Goal: Task Accomplishment & Management: Use online tool/utility

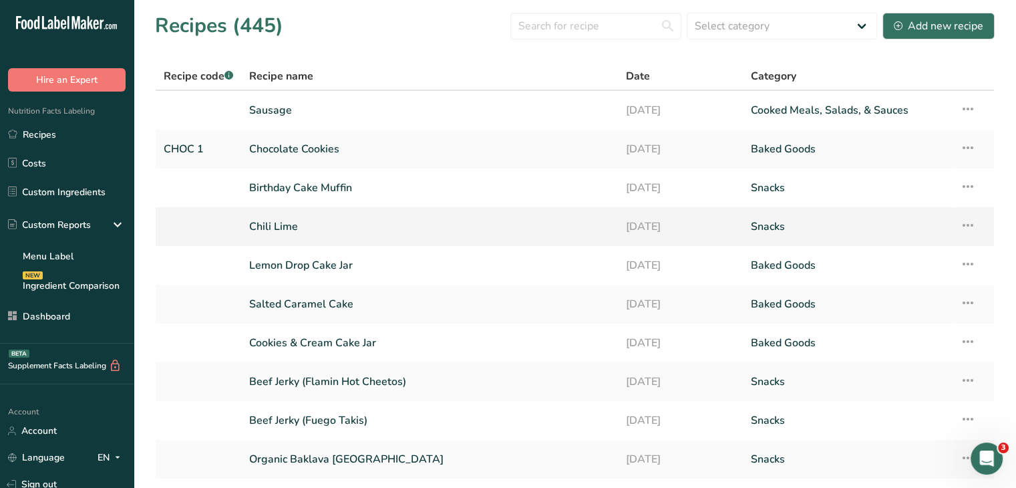
click at [326, 225] on link "Chili Lime" at bounding box center [429, 226] width 360 height 28
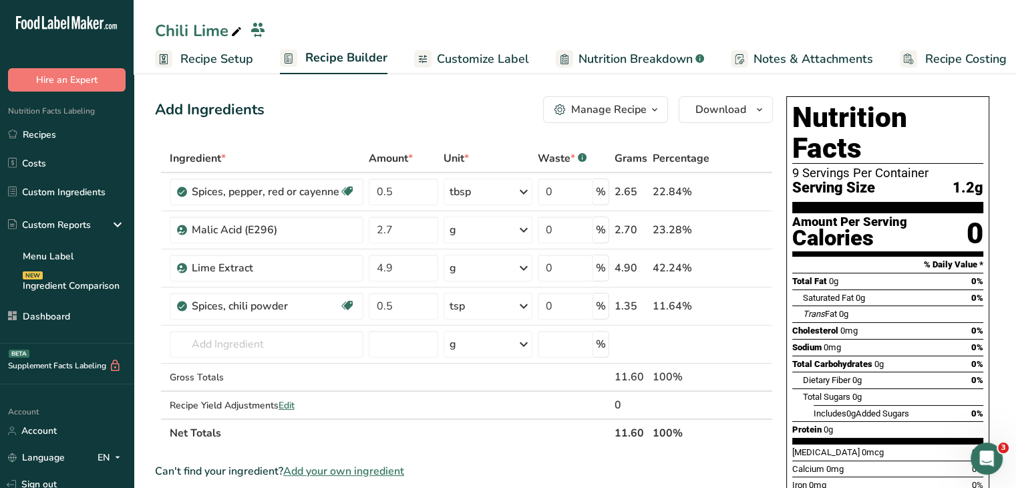
click at [220, 31] on div "Chili Lime" at bounding box center [200, 31] width 90 height 24
type input "Chili Lime Spice"
click at [377, 113] on div "Add Ingredients Manage Recipe Delete Recipe Duplicate Recipe Scale Recipe Save …" at bounding box center [464, 109] width 618 height 27
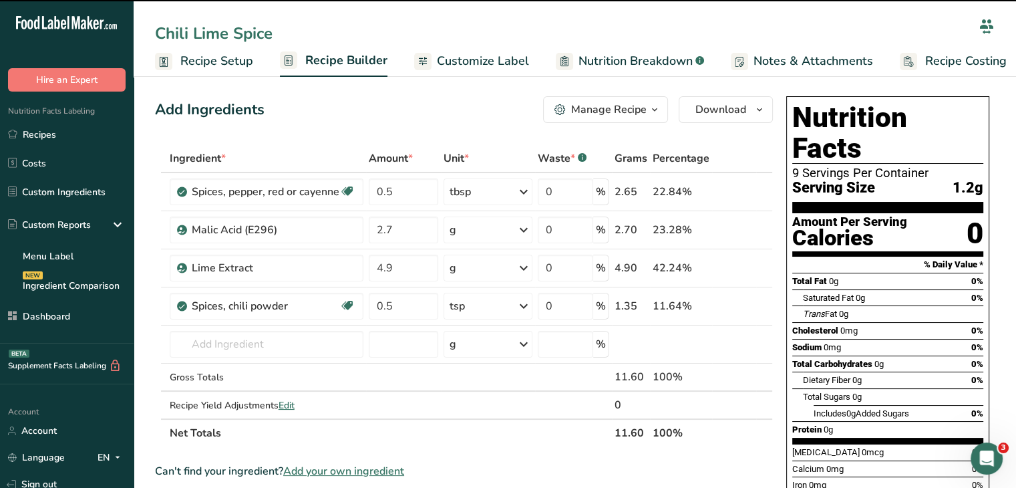
click at [444, 70] on link "Customize Label" at bounding box center [471, 61] width 115 height 30
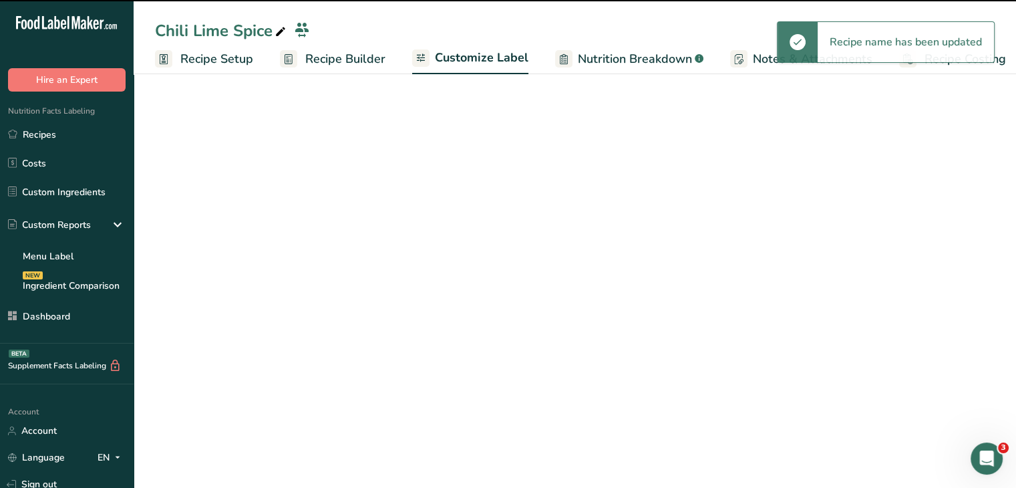
scroll to position [0, 11]
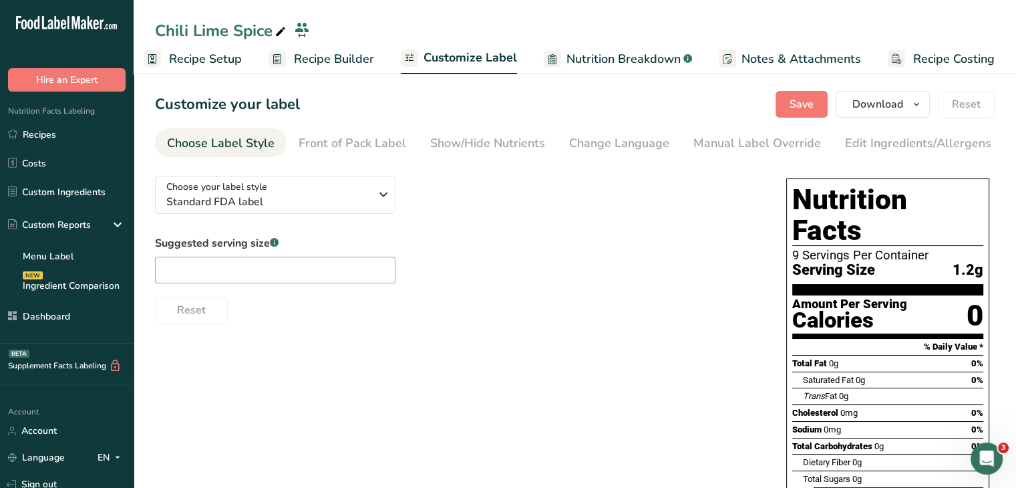
click at [234, 59] on span "Recipe Setup" at bounding box center [205, 59] width 73 height 18
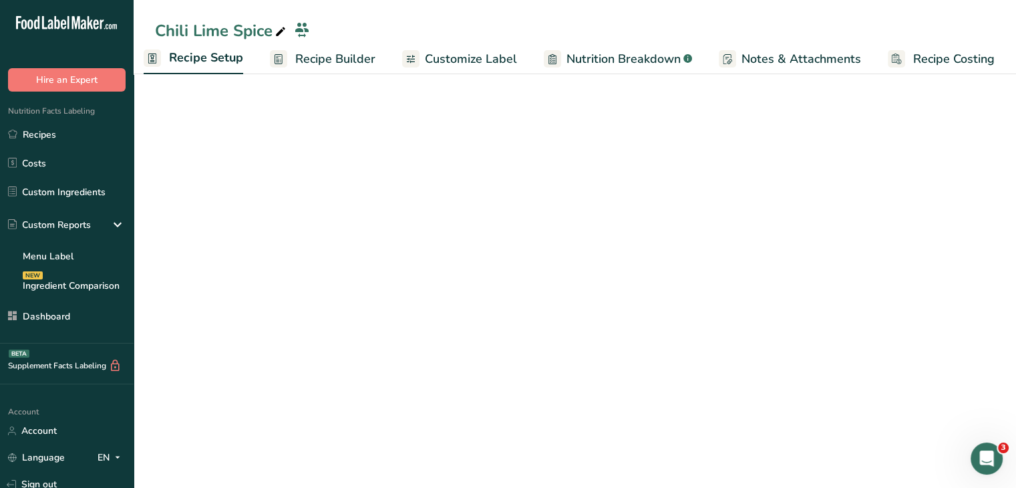
scroll to position [0, 5]
select select "20"
select select "22"
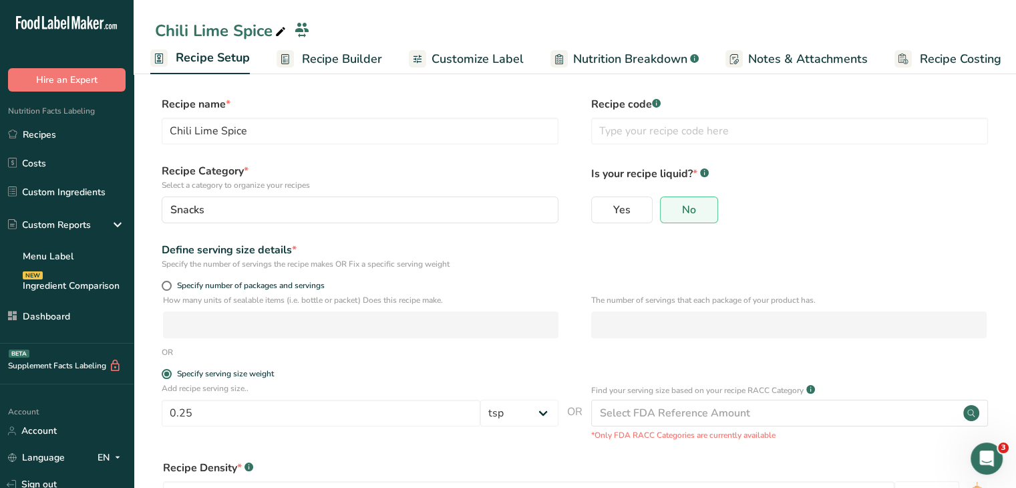
click at [167, 279] on form "Recipe name * Chili Lime Spice Recipe code .a-a{fill:#347362;}.b-a{fill:#fff;} …" at bounding box center [575, 355] width 840 height 519
click at [172, 284] on span "Specify number of packages and servings" at bounding box center [248, 286] width 153 height 10
click at [170, 284] on input "Specify number of packages and servings" at bounding box center [166, 285] width 9 height 9
radio input "true"
radio input "false"
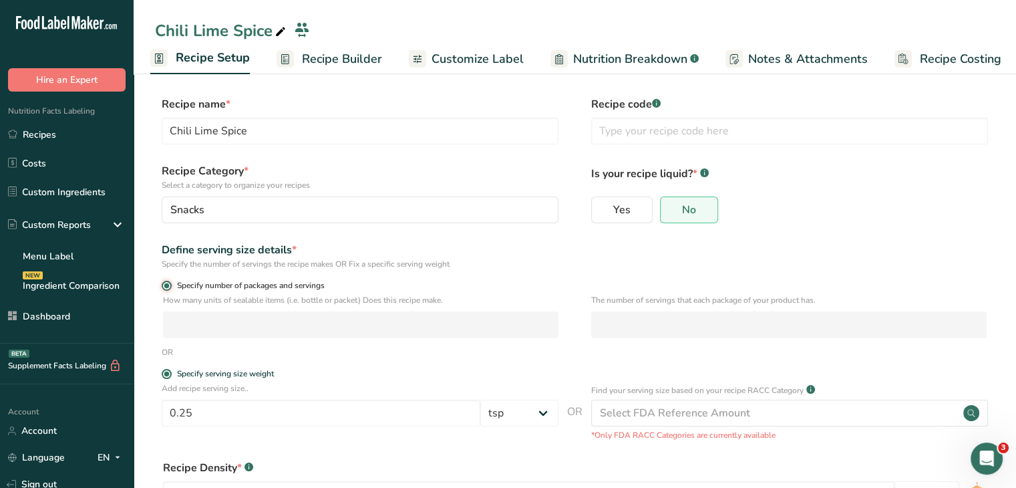
select select "0"
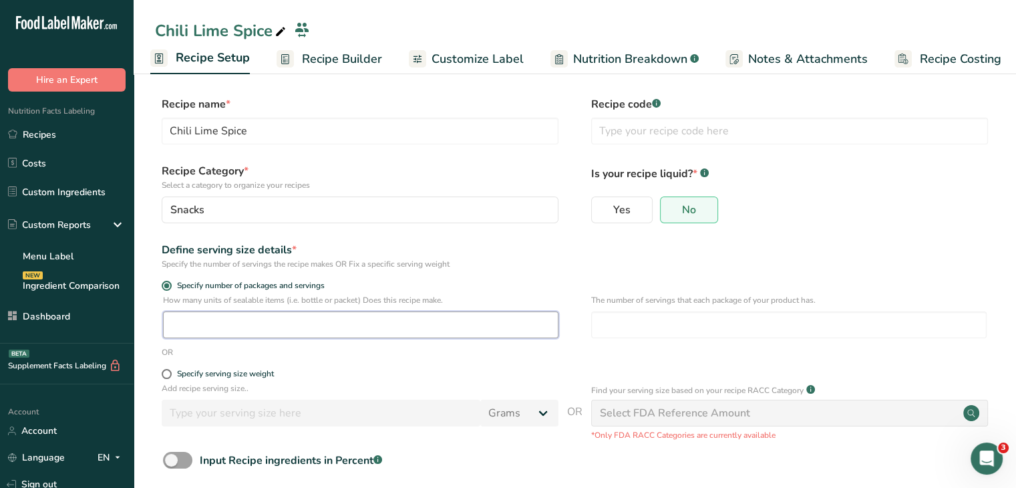
click at [214, 322] on input "number" at bounding box center [360, 324] width 395 height 27
type input "1"
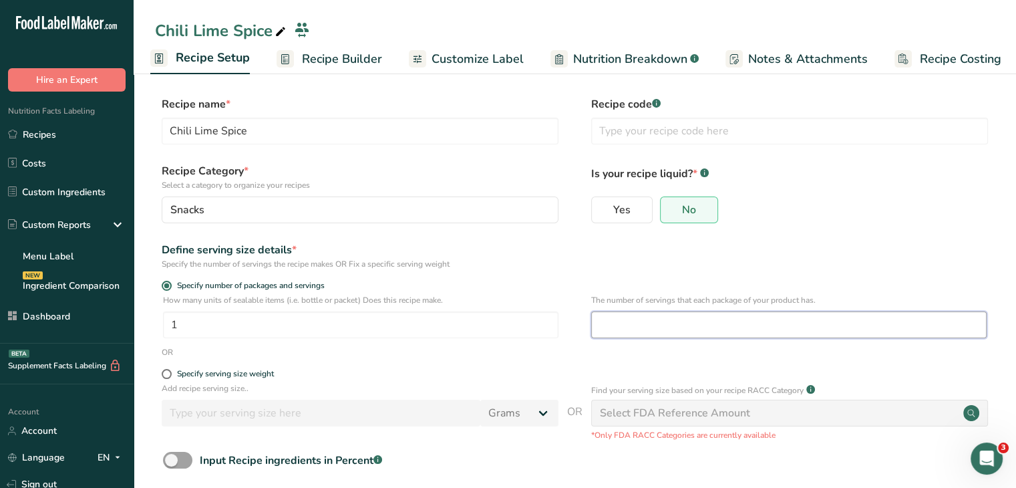
click at [609, 330] on input "number" at bounding box center [788, 324] width 395 height 27
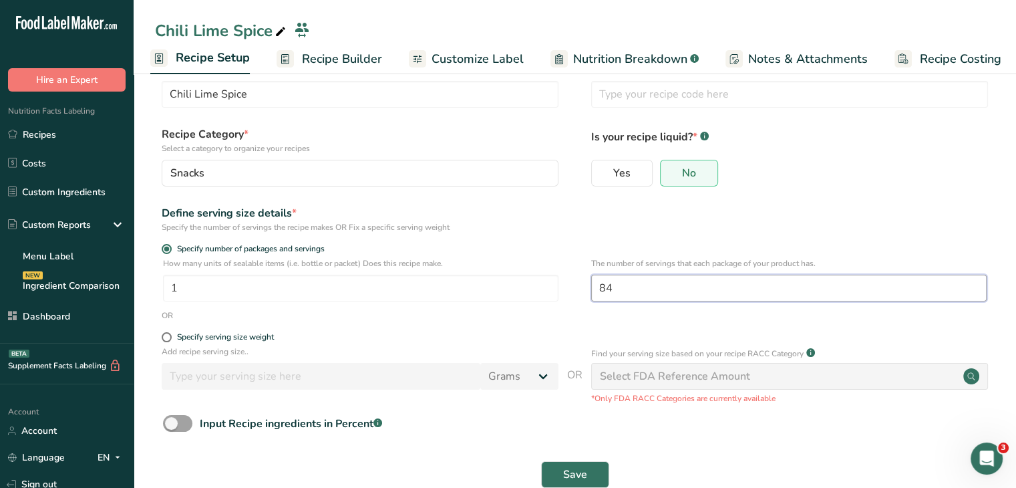
scroll to position [67, 0]
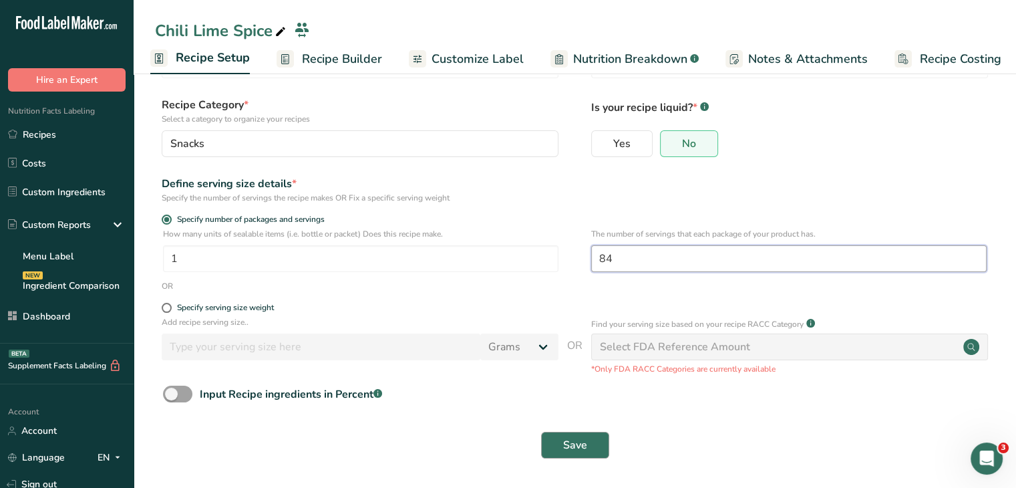
type input "84"
click at [577, 440] on span "Save" at bounding box center [575, 445] width 24 height 16
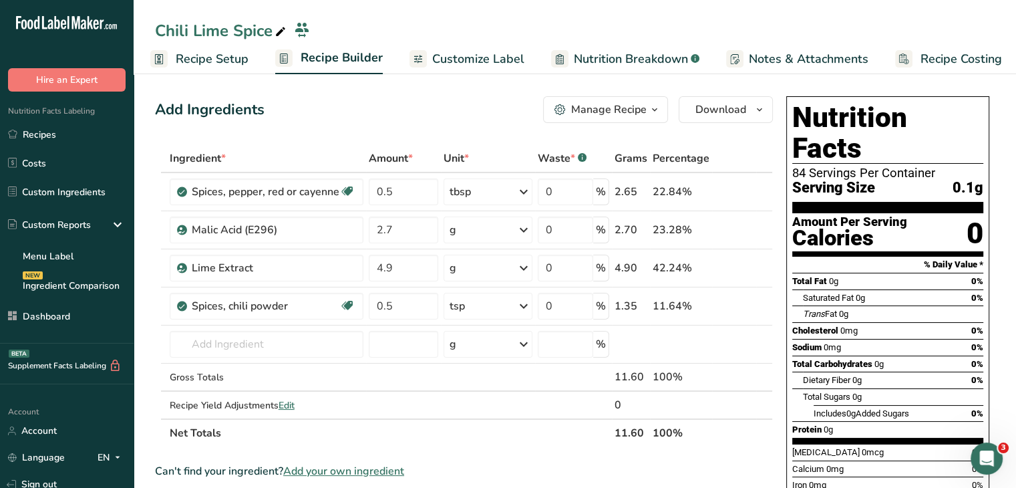
click at [236, 62] on span "Recipe Setup" at bounding box center [212, 59] width 73 height 18
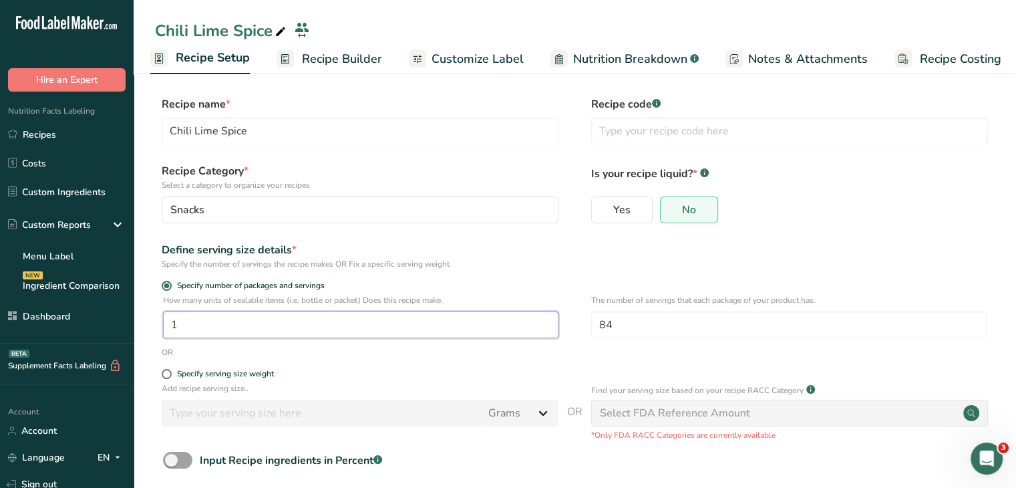
click at [280, 325] on input "1" at bounding box center [360, 324] width 395 height 27
click at [230, 320] on input "1" at bounding box center [360, 324] width 395 height 27
click at [159, 367] on form "Recipe name * Chili Lime Spice Recipe code .a-a{fill:#347362;}.b-a{fill:#fff;} …" at bounding box center [575, 314] width 840 height 436
click at [162, 369] on label "Specify serving size weight" at bounding box center [360, 374] width 397 height 10
click at [162, 369] on input "Specify serving size weight" at bounding box center [166, 373] width 9 height 9
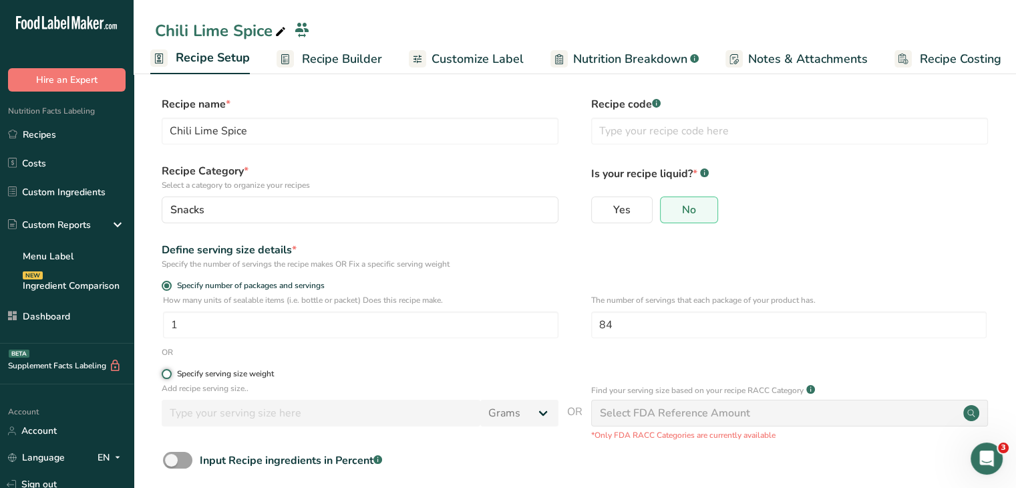
radio input "true"
radio input "false"
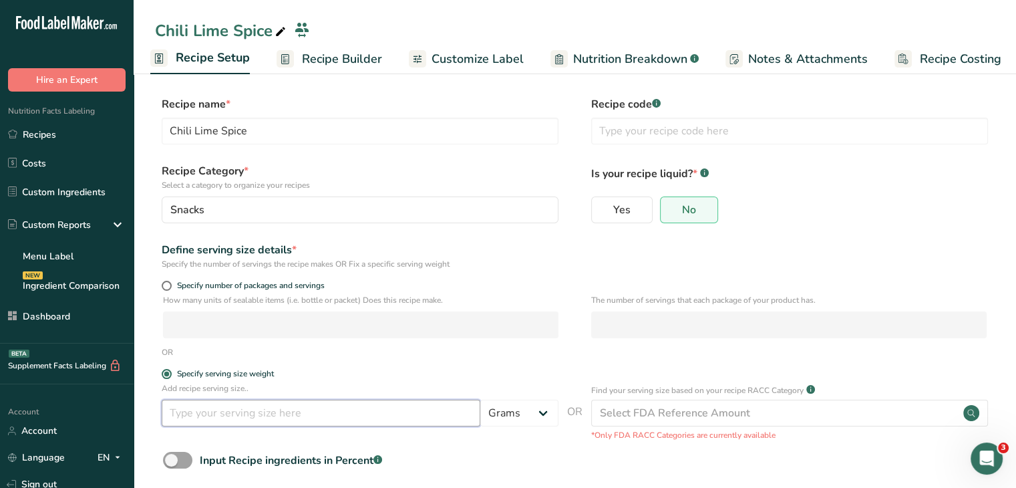
click at [235, 419] on input "number" at bounding box center [321, 413] width 319 height 27
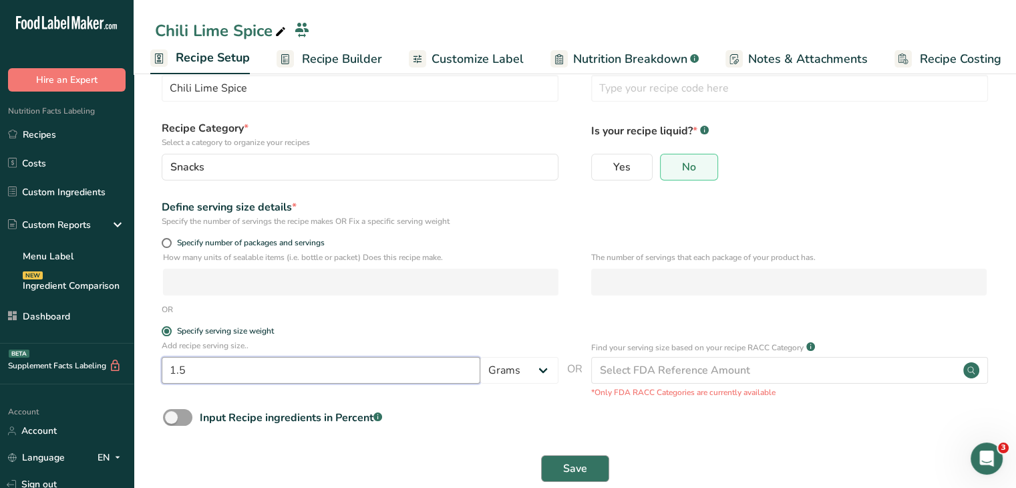
scroll to position [67, 0]
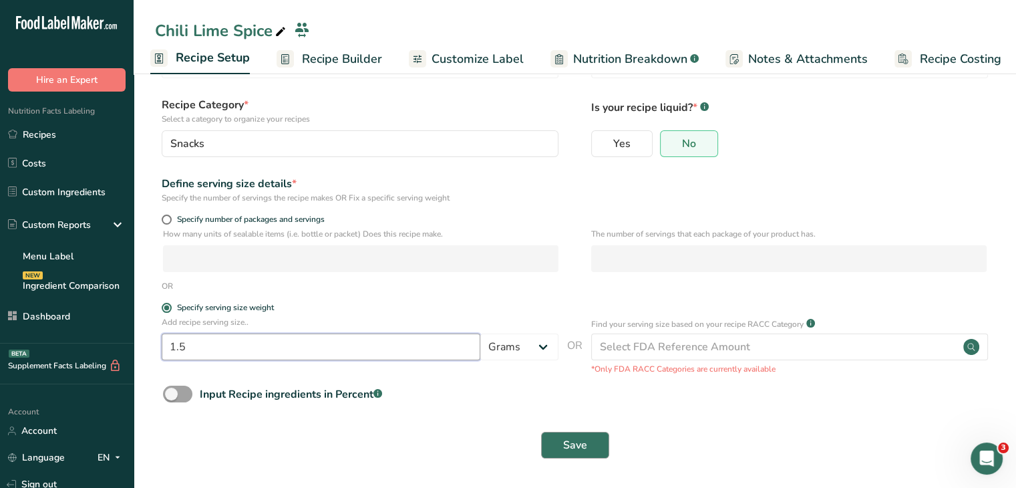
type input "1.5"
click at [596, 442] on button "Save" at bounding box center [575, 445] width 68 height 27
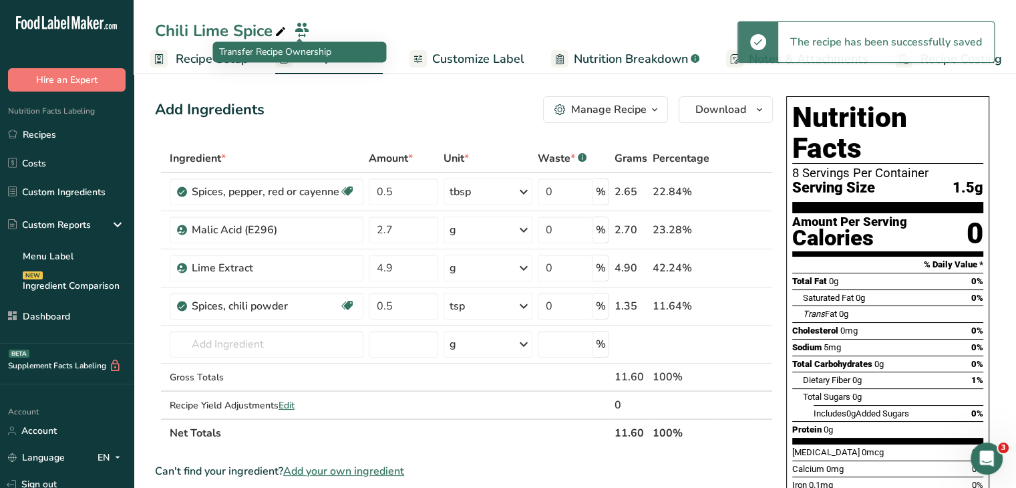
click at [224, 53] on p "Transfer Recipe Ownership" at bounding box center [299, 52] width 160 height 14
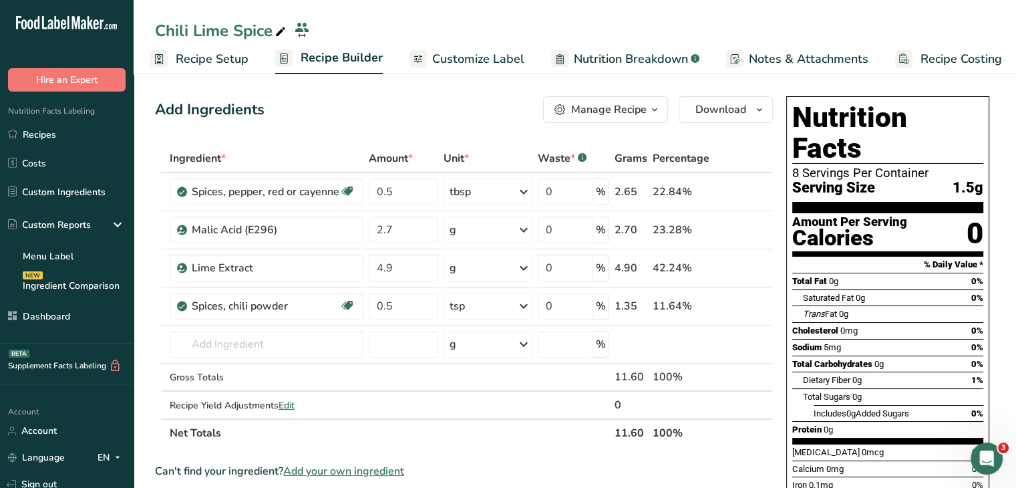
click at [216, 59] on span "Recipe Setup" at bounding box center [212, 59] width 73 height 18
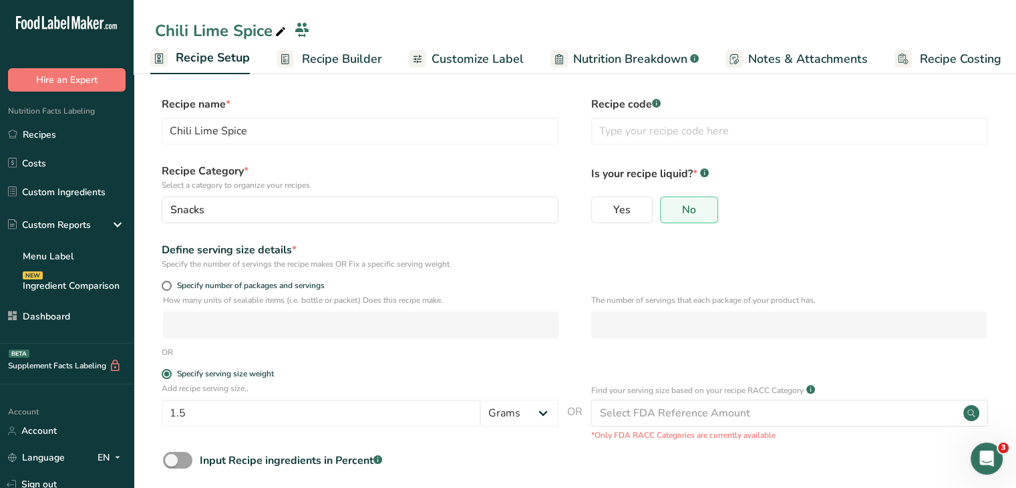
click at [249, 397] on div "Add recipe serving size.. 1.5 Grams kg mg mcg lb oz l mL fl oz tbsp tsp cup qt …" at bounding box center [360, 407] width 397 height 51
click at [247, 402] on input "1.5" at bounding box center [321, 413] width 319 height 27
click at [164, 283] on span at bounding box center [167, 286] width 10 height 10
click at [164, 283] on input "Specify number of packages and servings" at bounding box center [166, 285] width 9 height 9
radio input "true"
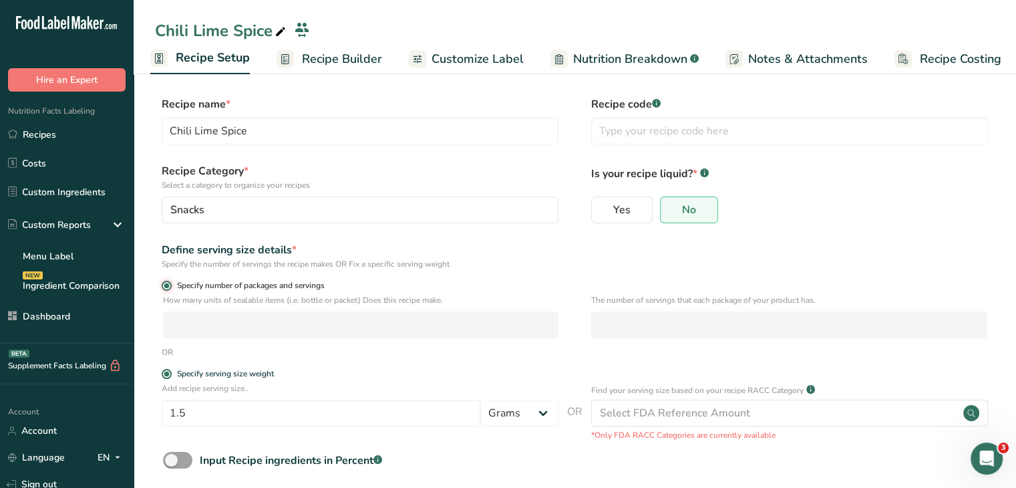
radio input "false"
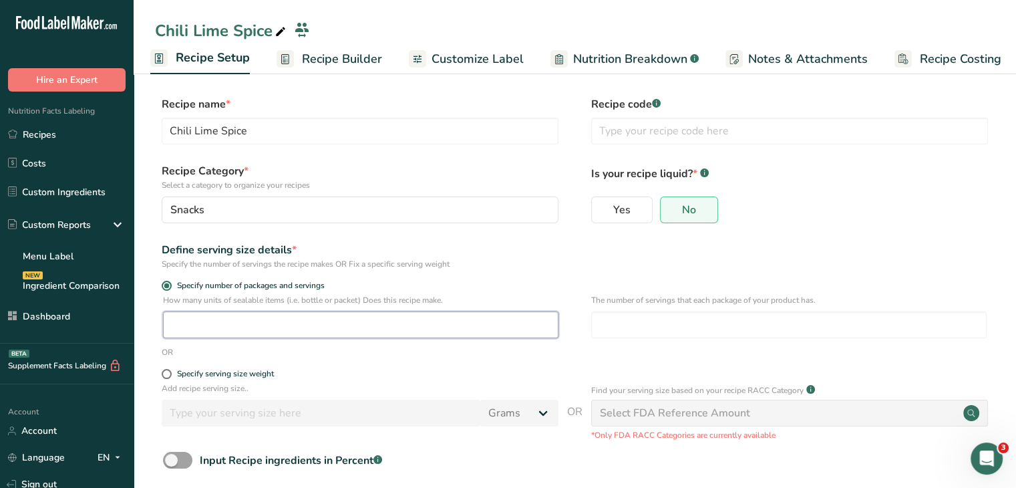
click at [488, 316] on input "number" at bounding box center [360, 324] width 395 height 27
type input "1"
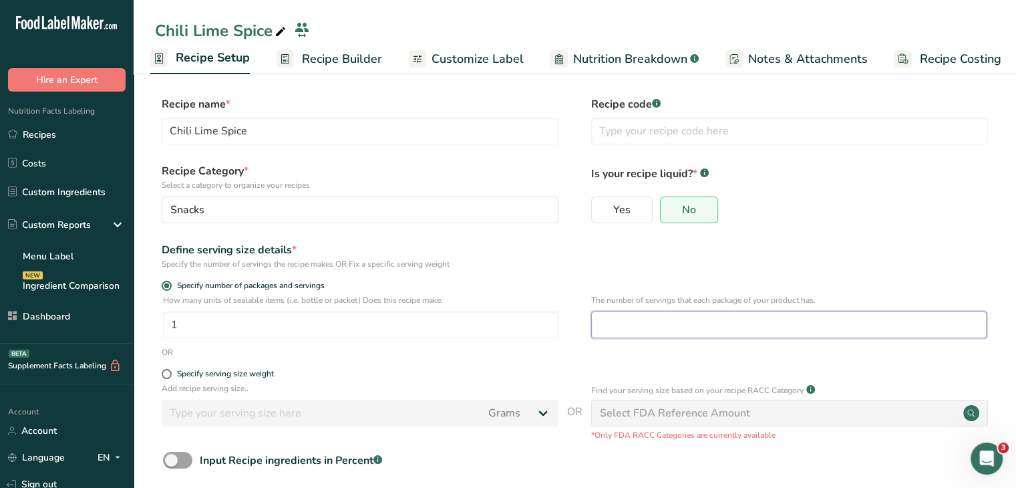
click at [748, 328] on input "number" at bounding box center [788, 324] width 395 height 27
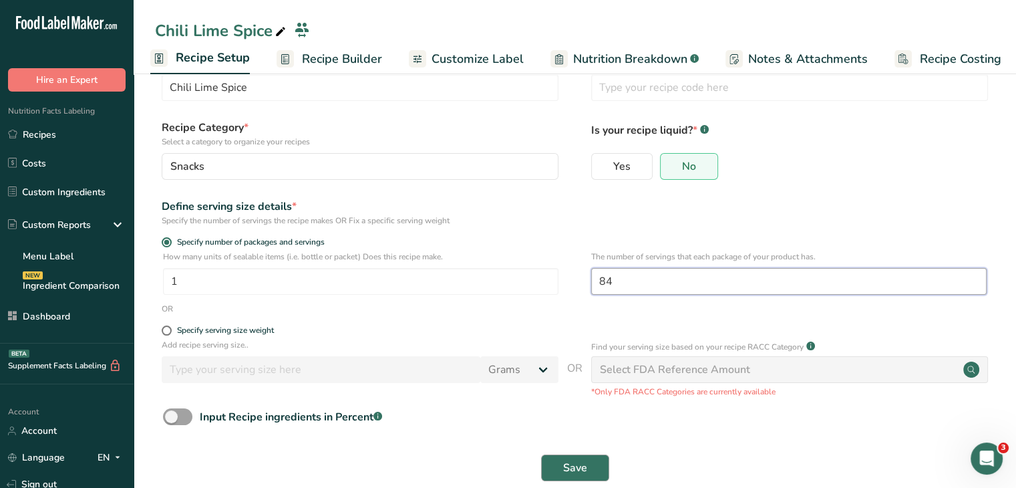
scroll to position [67, 0]
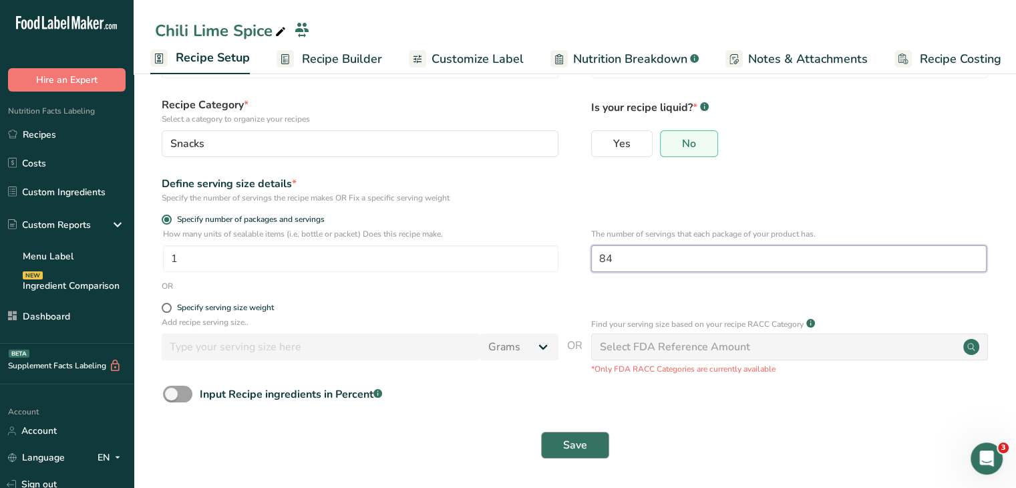
type input "84"
click at [583, 450] on span "Save" at bounding box center [575, 445] width 24 height 16
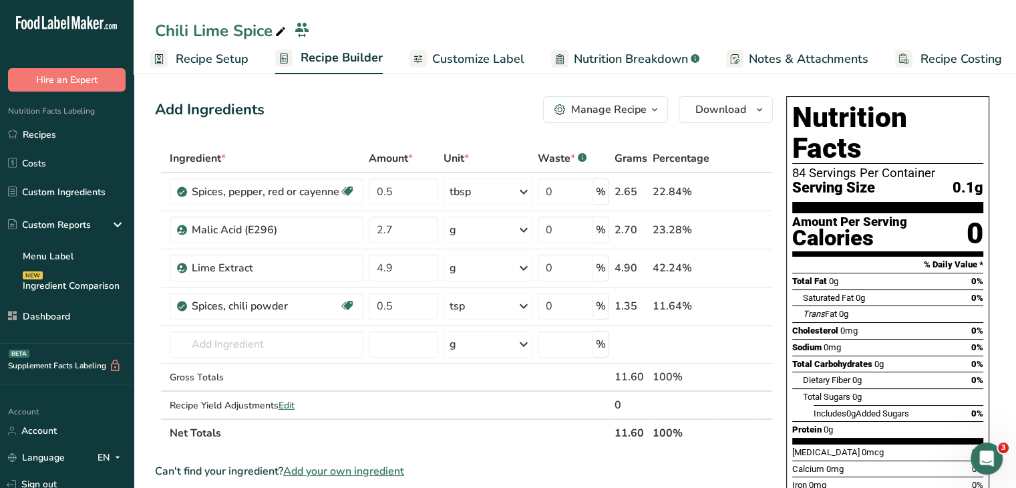
click at [217, 65] on span "Recipe Setup" at bounding box center [212, 59] width 73 height 18
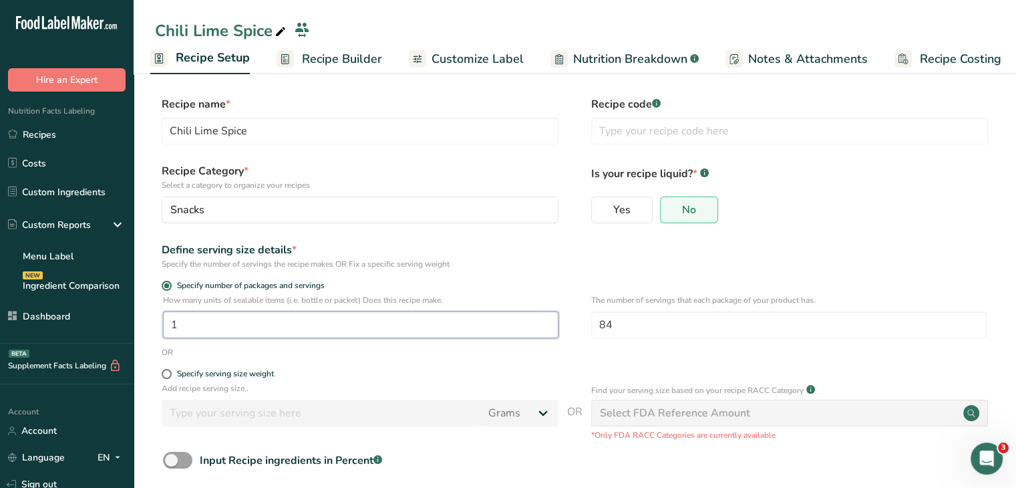
drag, startPoint x: 257, startPoint y: 328, endPoint x: 166, endPoint y: 329, distance: 90.9
click at [166, 329] on input "1" at bounding box center [360, 324] width 395 height 27
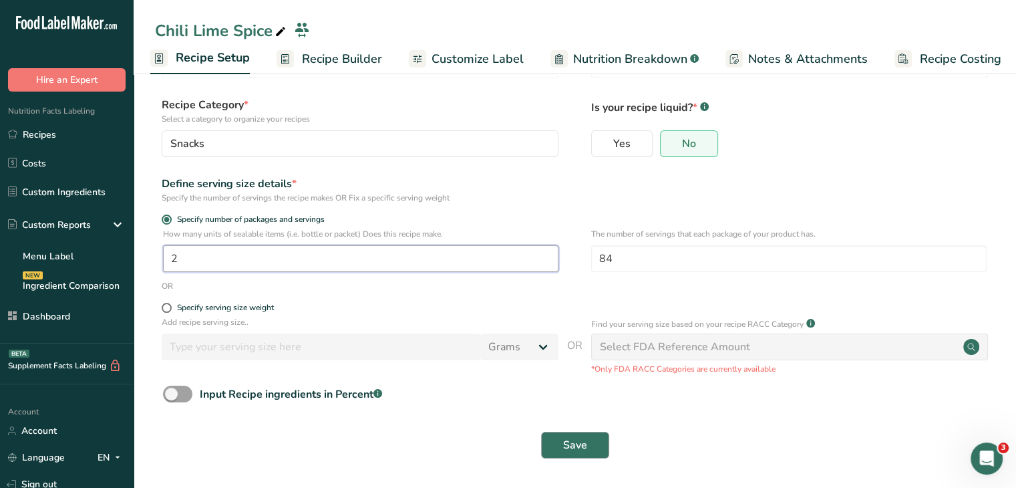
type input "2"
click at [574, 448] on span "Save" at bounding box center [575, 445] width 24 height 16
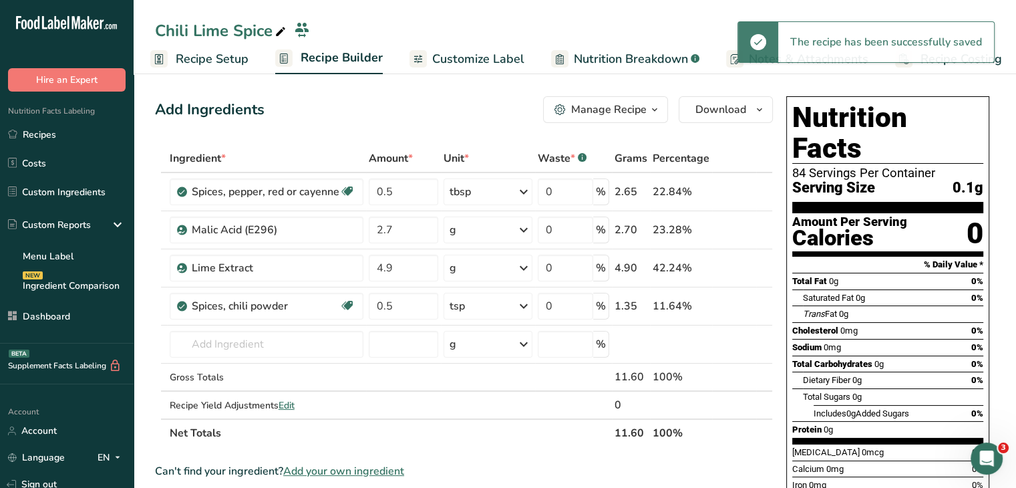
click at [190, 59] on span "Recipe Setup" at bounding box center [212, 59] width 73 height 18
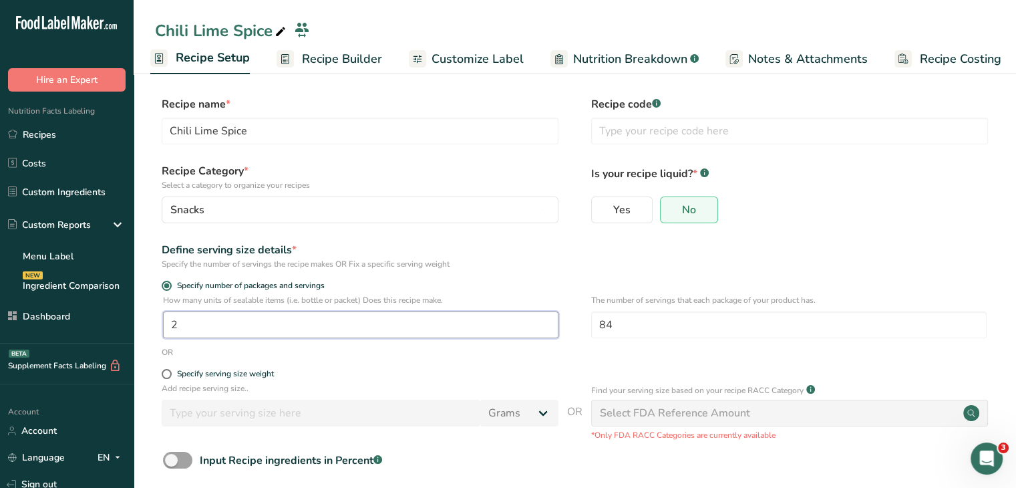
click at [281, 322] on input "2" at bounding box center [360, 324] width 395 height 27
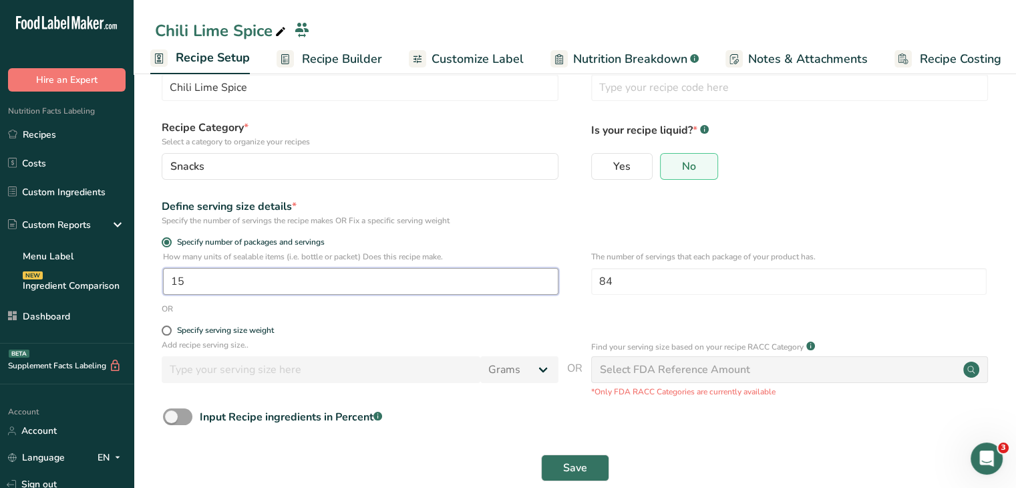
scroll to position [67, 0]
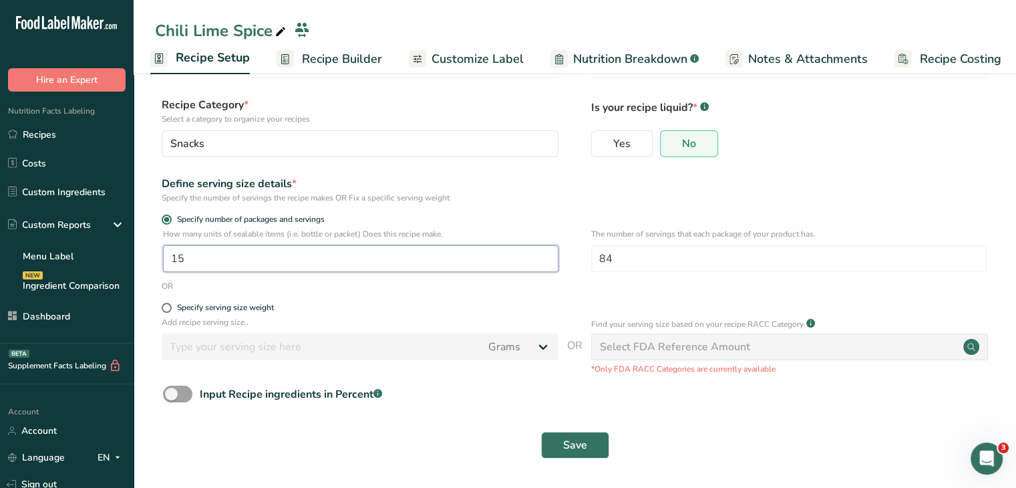
type input "1"
type input "5"
click at [564, 447] on span "Save" at bounding box center [575, 445] width 24 height 16
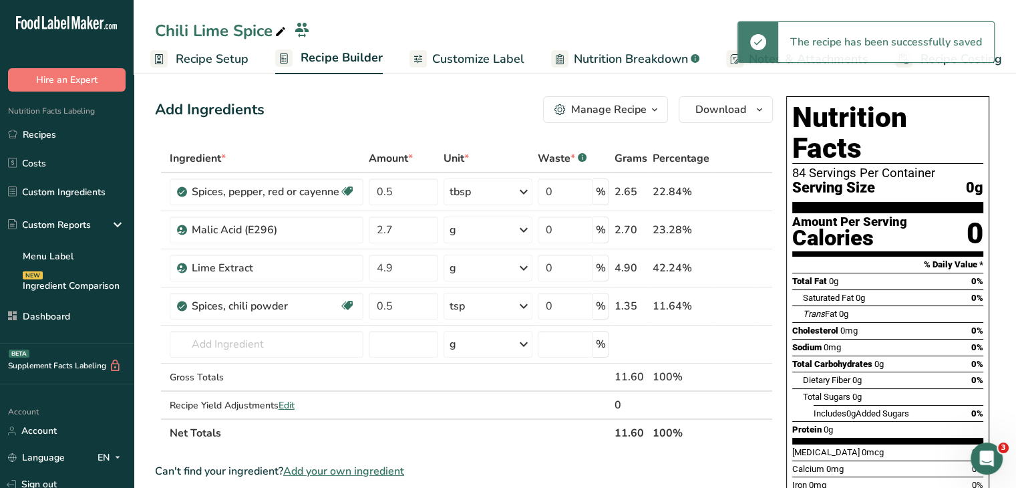
click at [231, 63] on span "Recipe Setup" at bounding box center [212, 59] width 73 height 18
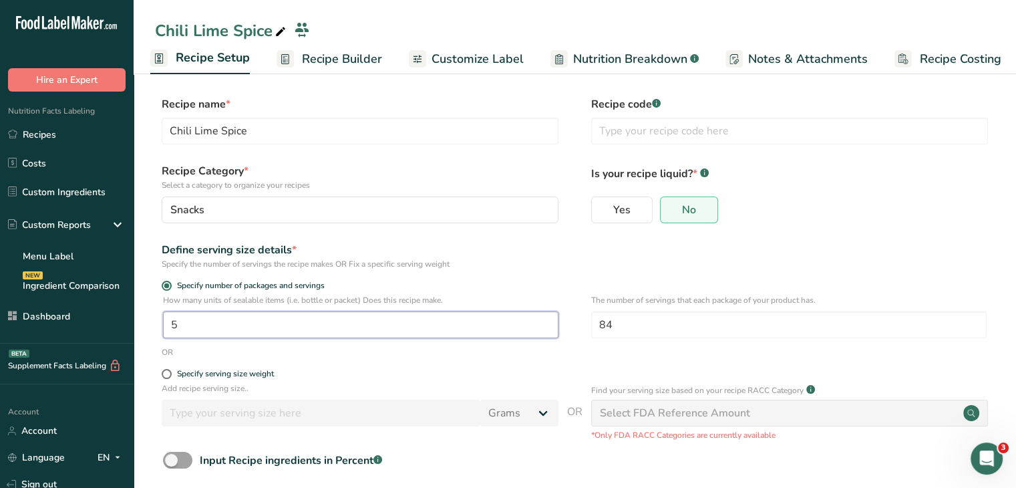
click at [218, 329] on input "5" at bounding box center [360, 324] width 395 height 27
type input "51"
click at [170, 373] on span at bounding box center [167, 374] width 10 height 10
click at [170, 373] on input "Specify serving size weight" at bounding box center [166, 373] width 9 height 9
radio input "true"
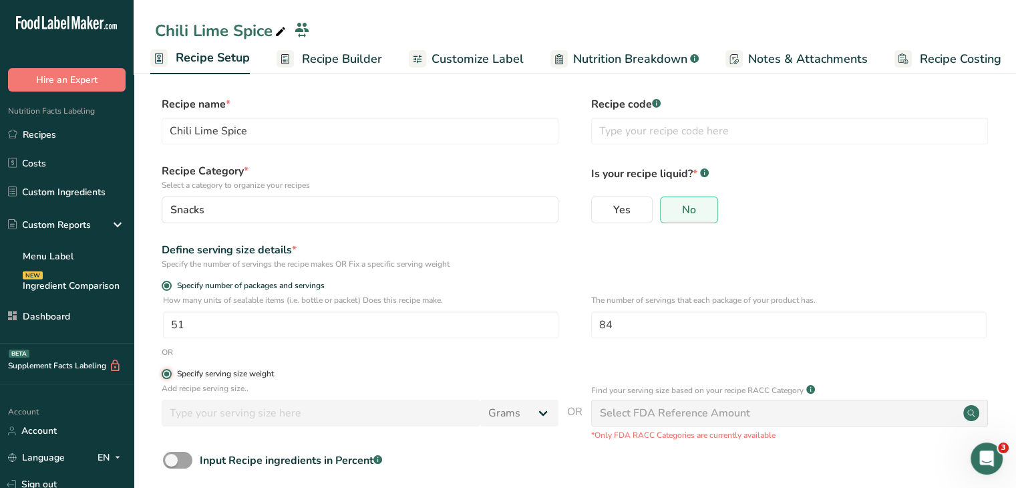
radio input "false"
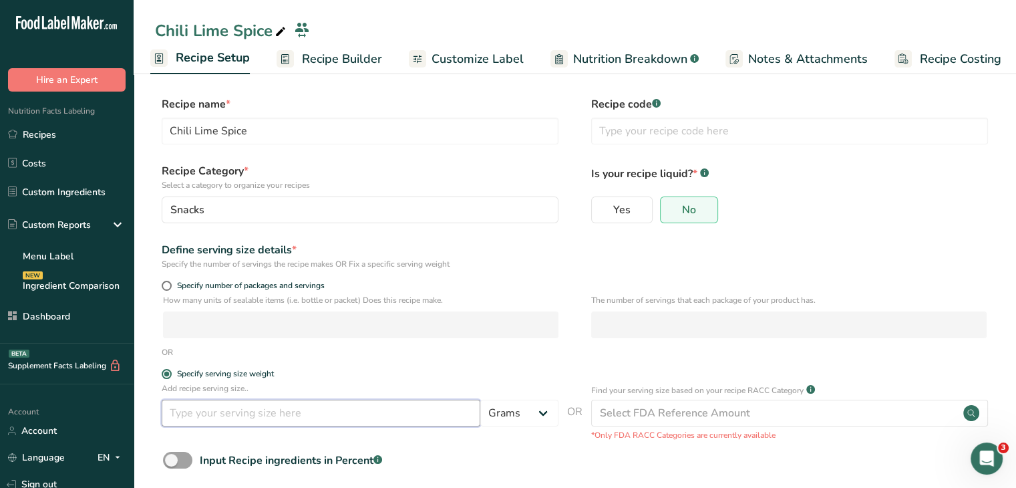
click at [218, 415] on input "number" at bounding box center [321, 413] width 319 height 27
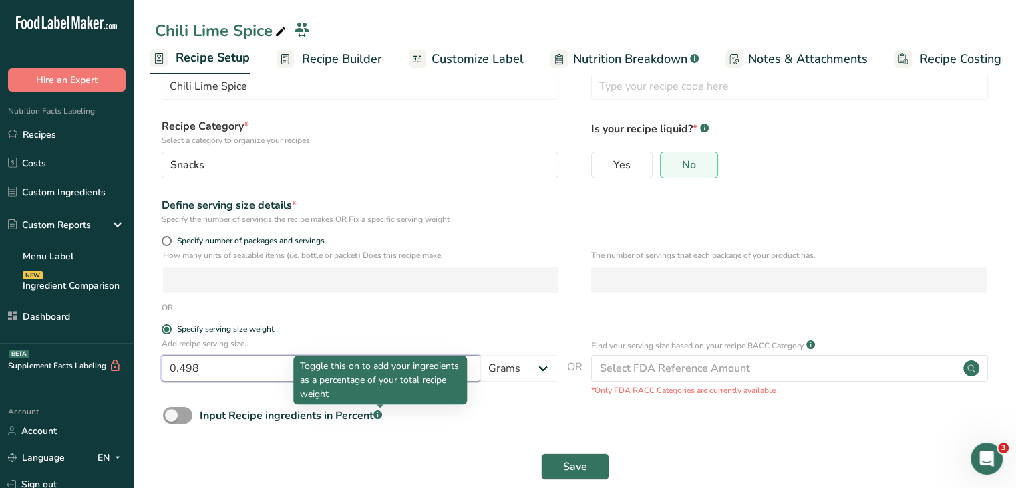
scroll to position [67, 0]
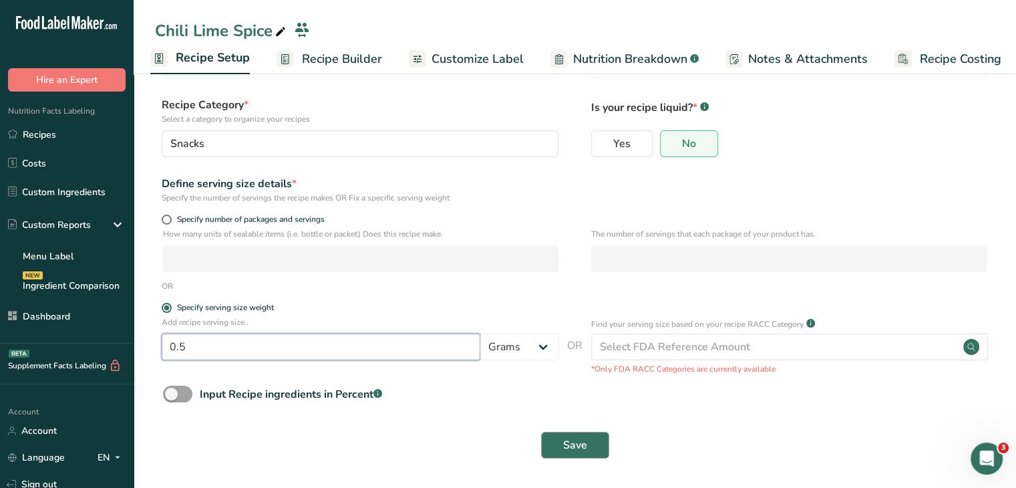
type input "0.5"
click at [567, 443] on span "Save" at bounding box center [575, 445] width 24 height 16
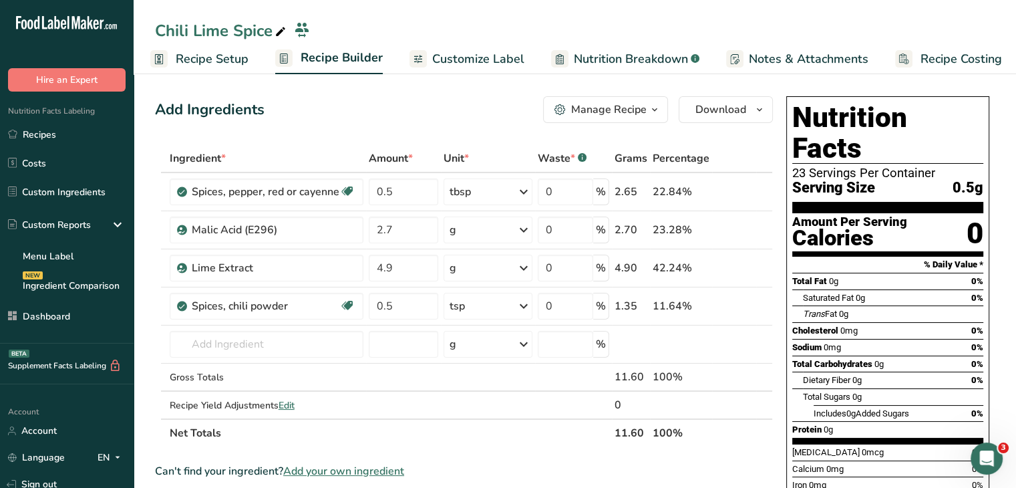
click at [227, 55] on span "Recipe Setup" at bounding box center [212, 59] width 73 height 18
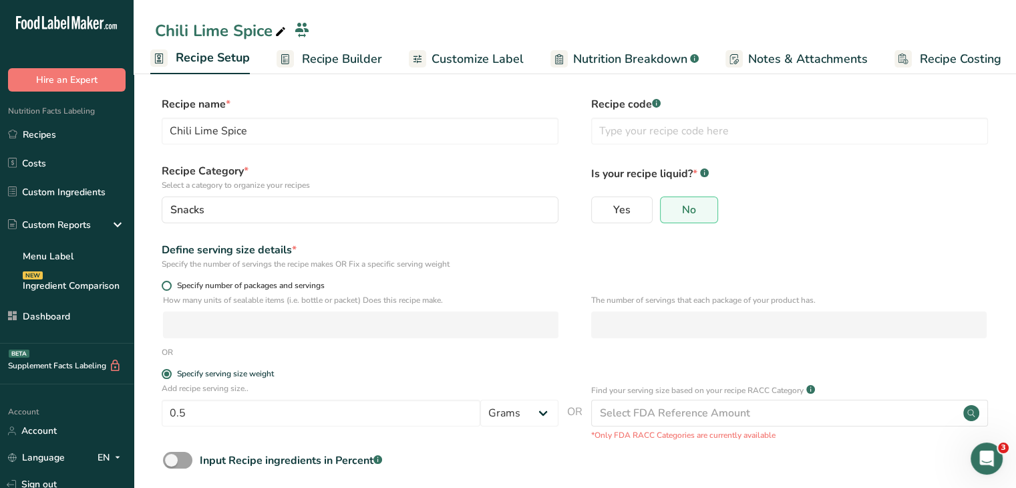
click at [164, 281] on span at bounding box center [167, 286] width 10 height 10
click at [164, 281] on input "Specify number of packages and servings" at bounding box center [166, 285] width 9 height 9
radio input "true"
radio input "false"
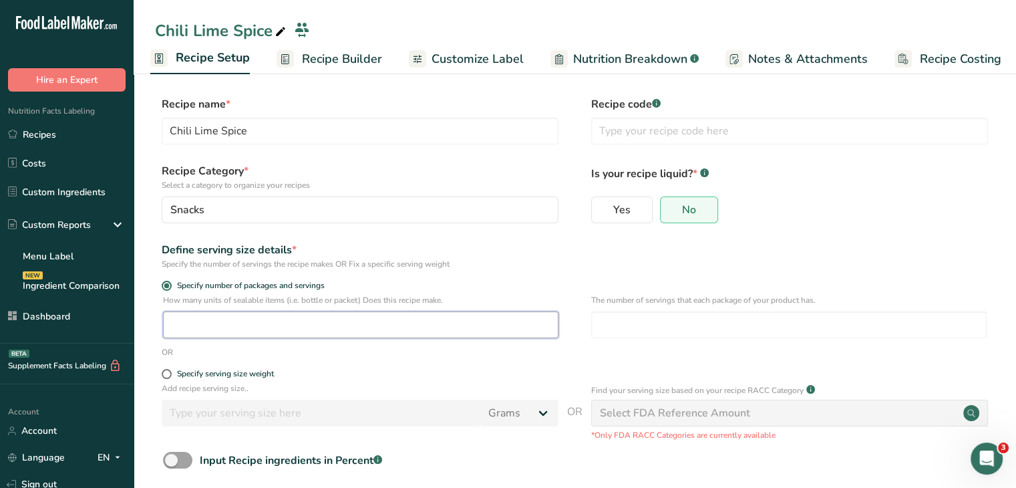
click at [212, 312] on input "number" at bounding box center [360, 324] width 395 height 27
type input "1"
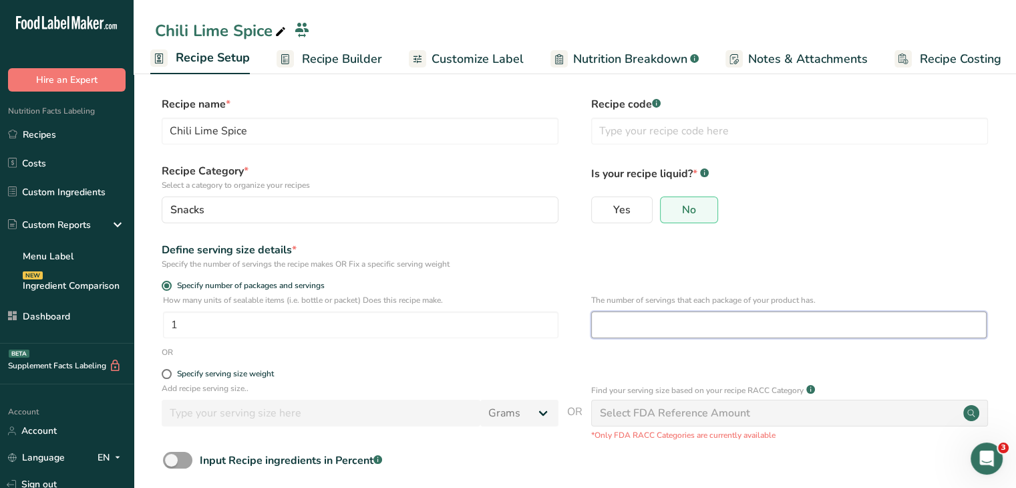
click at [633, 323] on input "number" at bounding box center [788, 324] width 395 height 27
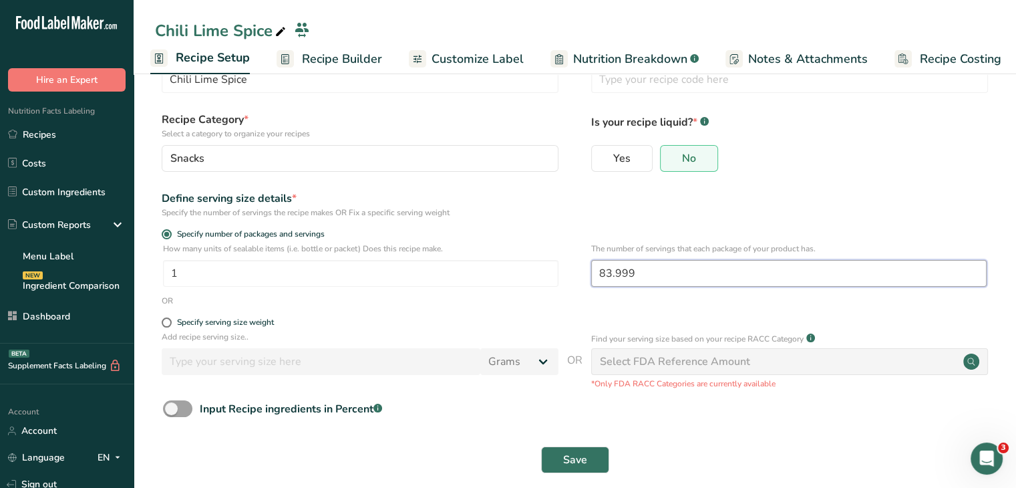
scroll to position [67, 0]
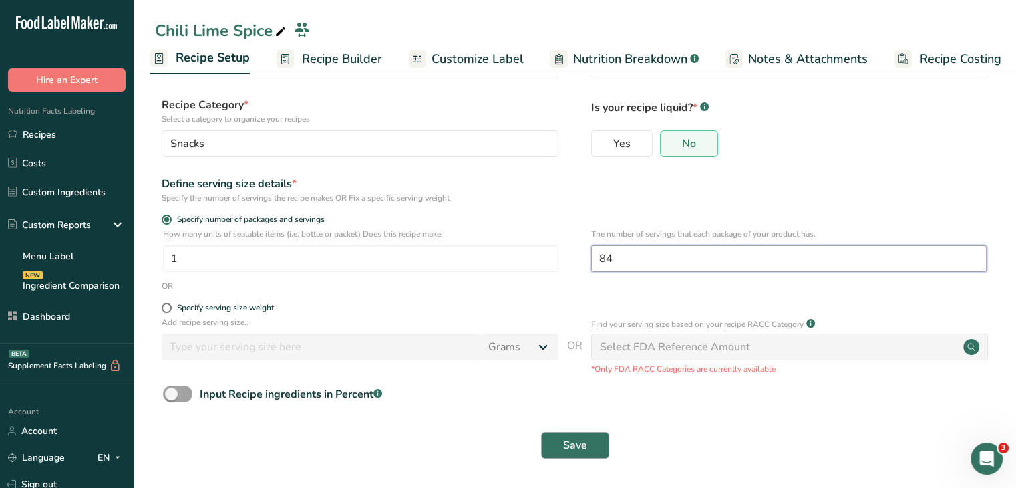
type input "84"
click at [588, 432] on button "Save" at bounding box center [575, 445] width 68 height 27
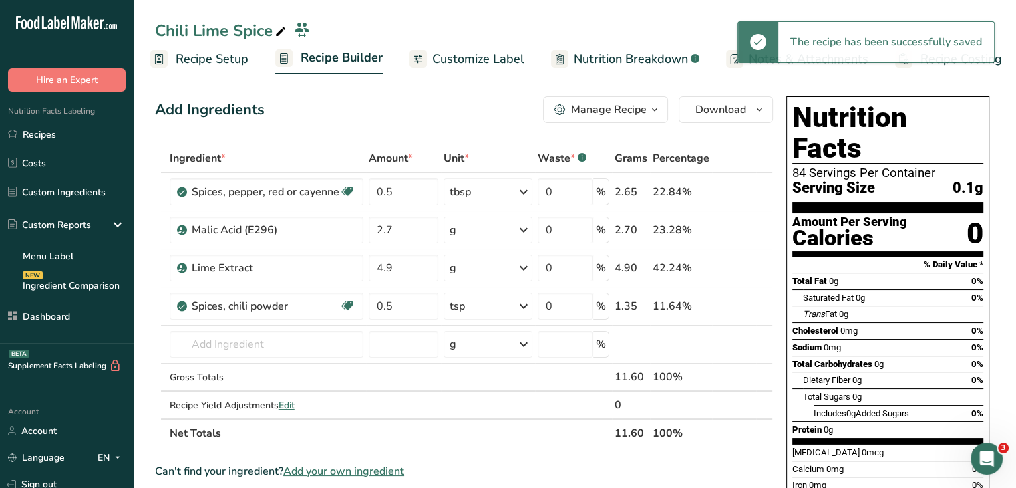
click at [502, 57] on span "Customize Label" at bounding box center [478, 59] width 92 height 18
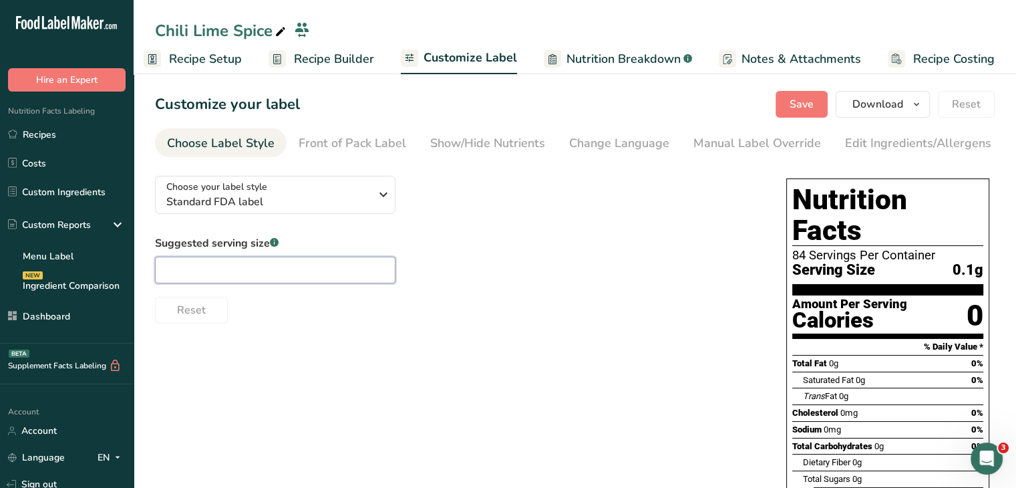
click at [348, 277] on input "text" at bounding box center [275, 270] width 241 height 27
type input "1/4 tsp"
click at [810, 108] on span "Save" at bounding box center [802, 104] width 24 height 16
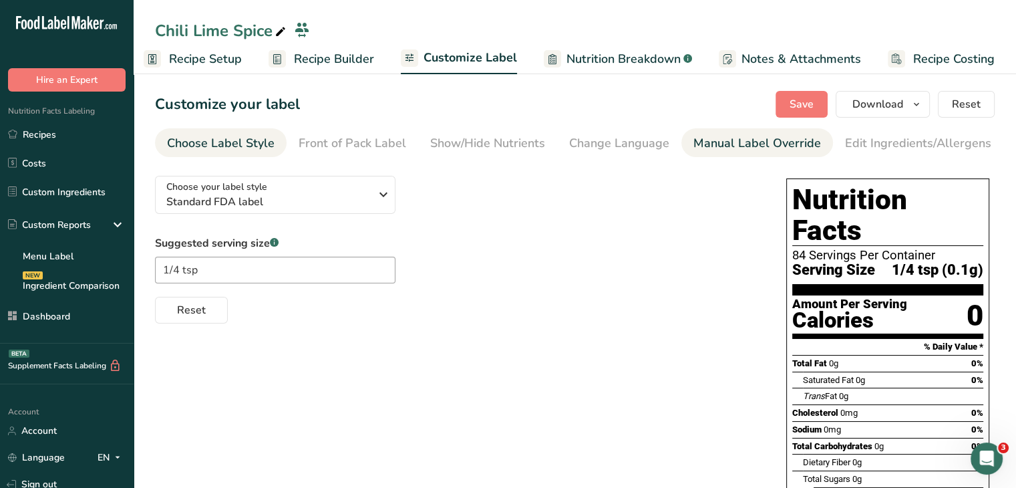
click at [743, 131] on link "Manual Label Override" at bounding box center [757, 143] width 128 height 30
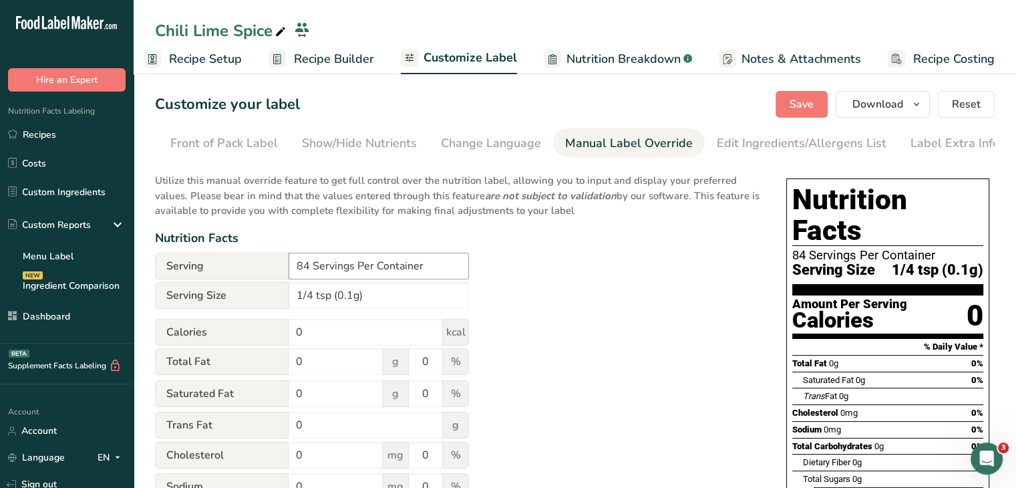
scroll to position [0, 131]
click at [350, 303] on input "1/4 tsp (0.1g)" at bounding box center [379, 295] width 180 height 27
type input "1/4 tsp (0.5g)"
click at [803, 108] on span "Save" at bounding box center [802, 104] width 24 height 16
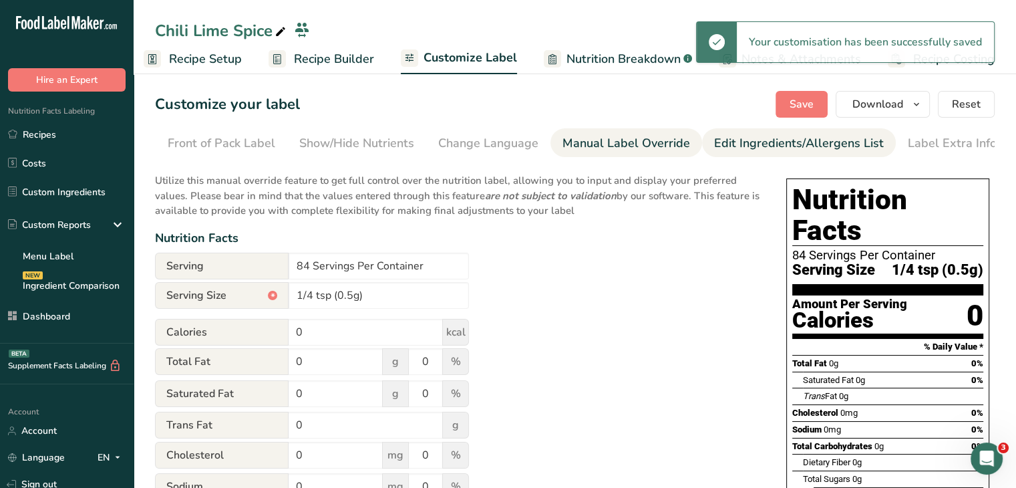
click at [756, 138] on div "Edit Ingredients/Allergens List" at bounding box center [799, 143] width 170 height 18
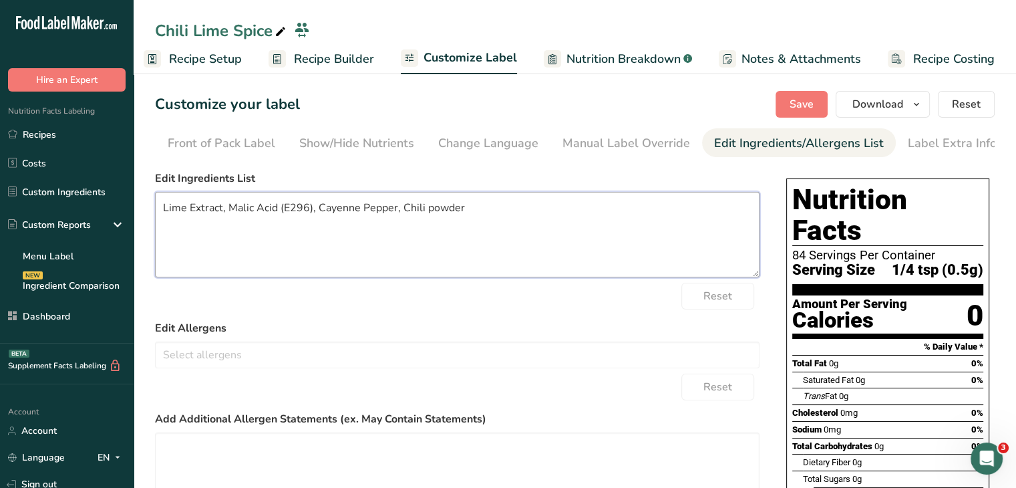
click at [162, 207] on textarea "Lime Extract, Malic Acid (E296), Cayenne Pepper, Chili powder" at bounding box center [457, 235] width 605 height 86
click at [243, 214] on textarea "Chili Lime Extract, Malic Acid (E296), Cayenne Pepper, Chili powder" at bounding box center [457, 235] width 605 height 86
drag, startPoint x: 249, startPoint y: 211, endPoint x: 214, endPoint y: 209, distance: 34.8
click at [214, 209] on textarea "Chili Lime Extract, Malic Acid (E296), Cayenne Pepper, Chili powder" at bounding box center [457, 235] width 605 height 86
paste textarea "ea salt, [MEDICAL_DATA], organic rice concentrate."
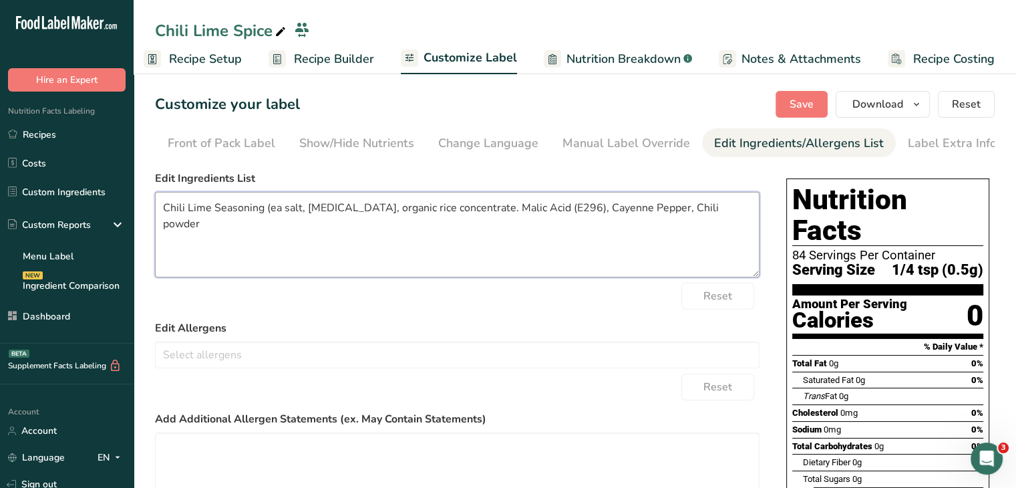
click at [271, 208] on textarea "Chili Lime Seasoning (ea salt, [MEDICAL_DATA], organic rice concentrate. Malic …" at bounding box center [457, 235] width 605 height 86
drag, startPoint x: 580, startPoint y: 210, endPoint x: 546, endPoint y: 213, distance: 33.6
click at [546, 213] on textarea "Chili Lime Seasoning (Sea Salt, [MEDICAL_DATA], Organic Rice Concentrate), Mali…" at bounding box center [457, 235] width 605 height 86
click at [516, 235] on textarea "Chili Lime Seasoning (Sea Salt, [MEDICAL_DATA], Organic Rice Concentrate), Mali…" at bounding box center [457, 235] width 605 height 86
click at [567, 218] on textarea "Chili Lime Seasoning (Sea Salt, [MEDICAL_DATA], Organic Rice Concentrate), Mali…" at bounding box center [457, 235] width 605 height 86
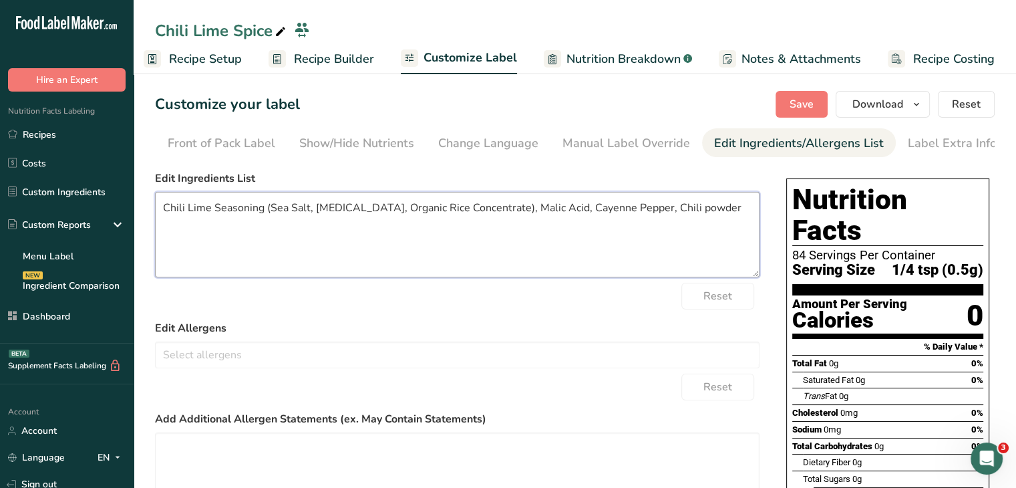
drag, startPoint x: 597, startPoint y: 213, endPoint x: 556, endPoint y: 206, distance: 41.3
click at [556, 206] on textarea "Chili Lime Seasoning (Sea Salt, [MEDICAL_DATA], Organic Rice Concentrate), Mali…" at bounding box center [457, 235] width 605 height 86
click at [583, 230] on textarea "Chili Lime Seasoning (Sea Salt, [MEDICAL_DATA], Organic Rice Concentrate), Mali…" at bounding box center [457, 235] width 605 height 86
drag, startPoint x: 677, startPoint y: 208, endPoint x: 657, endPoint y: 210, distance: 20.8
click at [657, 210] on textarea "Chili Lime Seasoning (Sea Salt, [MEDICAL_DATA], Organic Rice Concentrate), Mali…" at bounding box center [457, 235] width 605 height 86
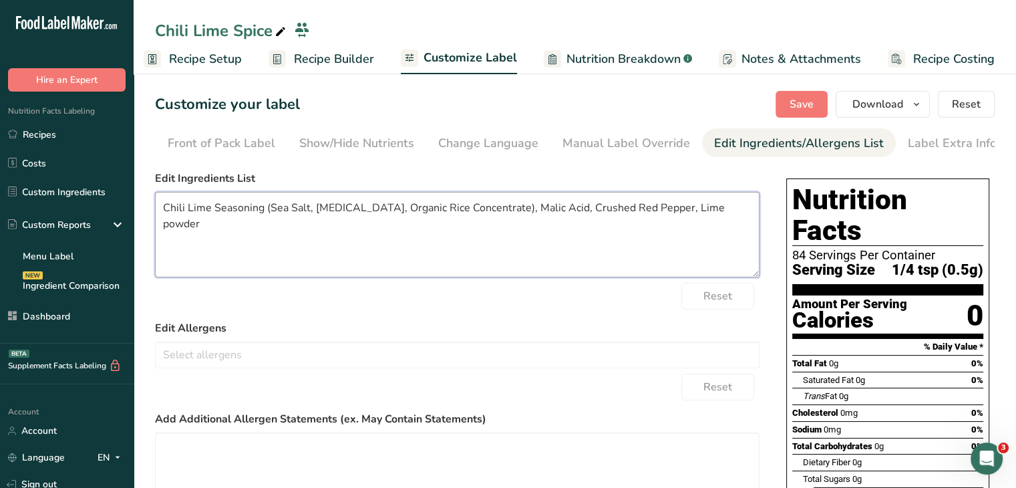
click at [687, 212] on textarea "Chili Lime Seasoning (Sea Salt, [MEDICAL_DATA], Organic Rice Concentrate), Mali…" at bounding box center [457, 235] width 605 height 86
type textarea "Chili Lime Seasoning (Sea Salt, [MEDICAL_DATA], Organic Rice Concentrate), Mali…"
click at [785, 108] on button "Save" at bounding box center [802, 104] width 52 height 27
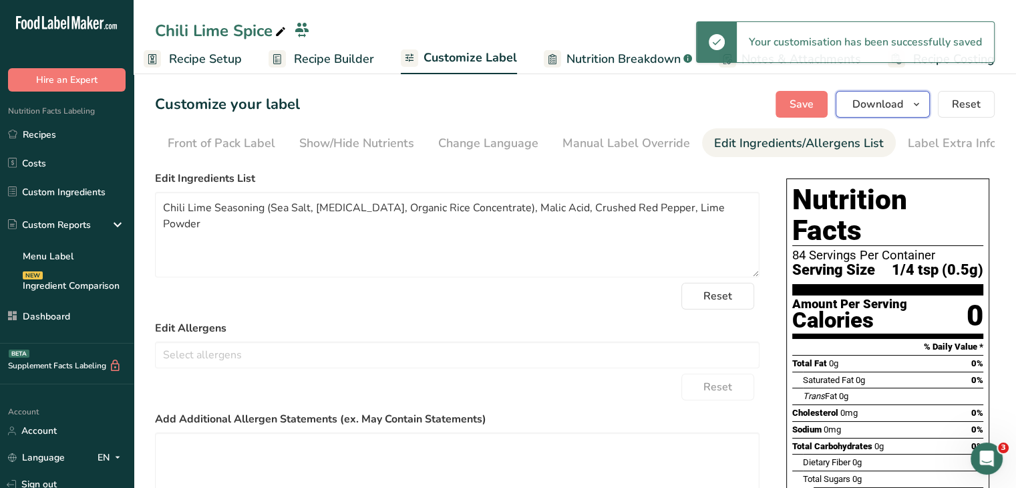
click at [907, 110] on button "Download" at bounding box center [883, 104] width 94 height 27
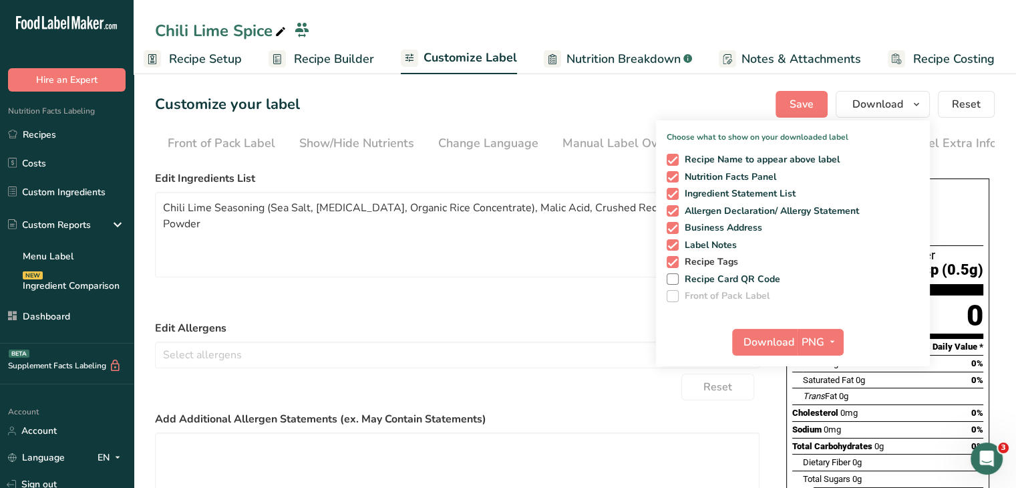
click at [677, 261] on span at bounding box center [673, 262] width 12 height 12
click at [675, 261] on input "Recipe Tags" at bounding box center [671, 261] width 9 height 9
checkbox input "false"
click at [822, 351] on button "PNG" at bounding box center [821, 342] width 46 height 27
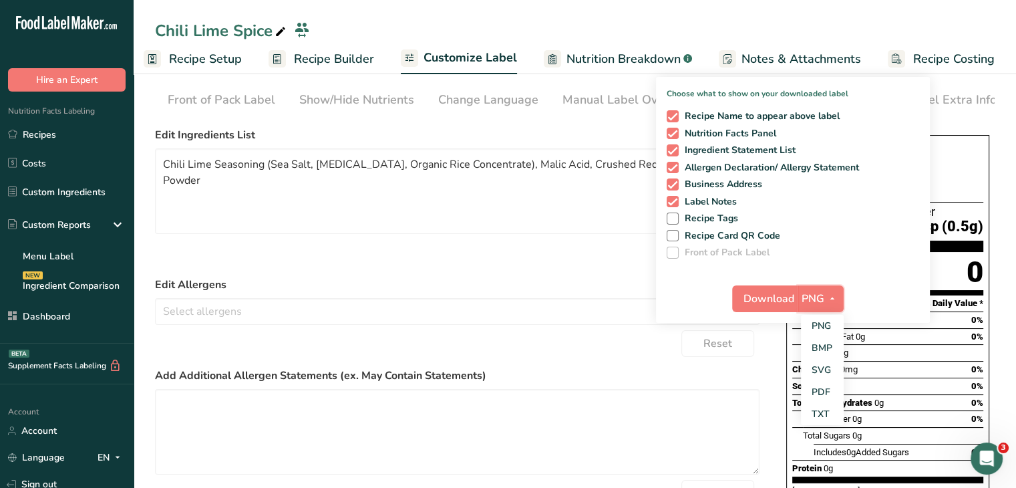
scroll to position [67, 0]
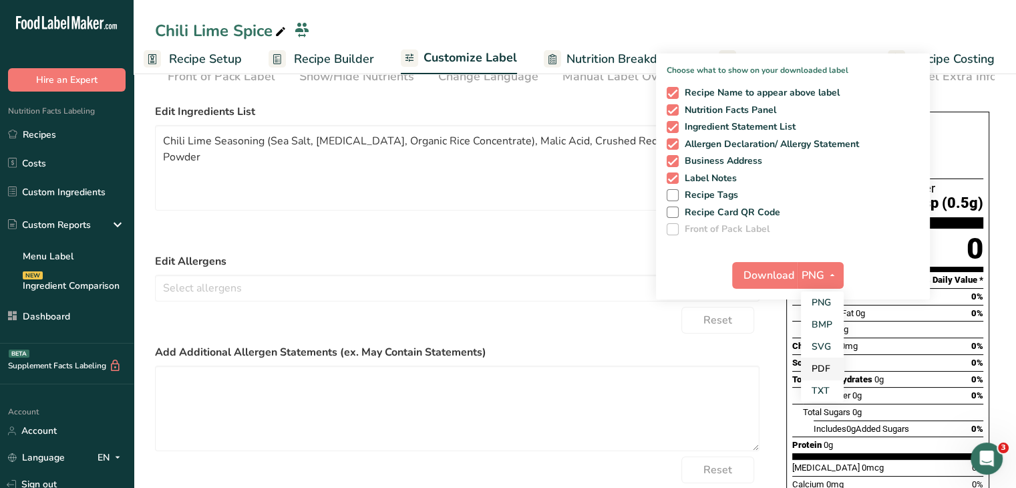
click at [826, 375] on link "PDF" at bounding box center [822, 368] width 43 height 22
click at [786, 279] on span "Download" at bounding box center [769, 275] width 51 height 16
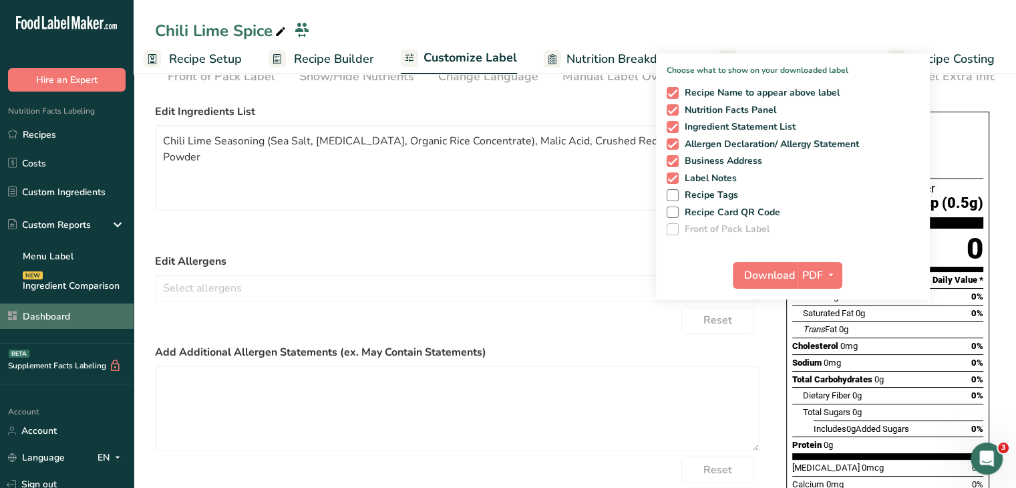
click at [73, 305] on link "Dashboard" at bounding box center [67, 315] width 134 height 25
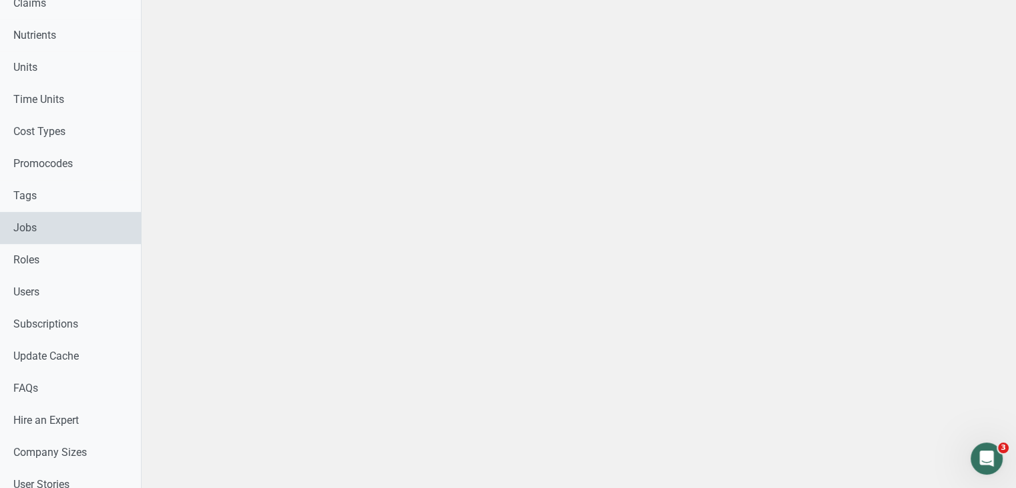
scroll to position [737, 0]
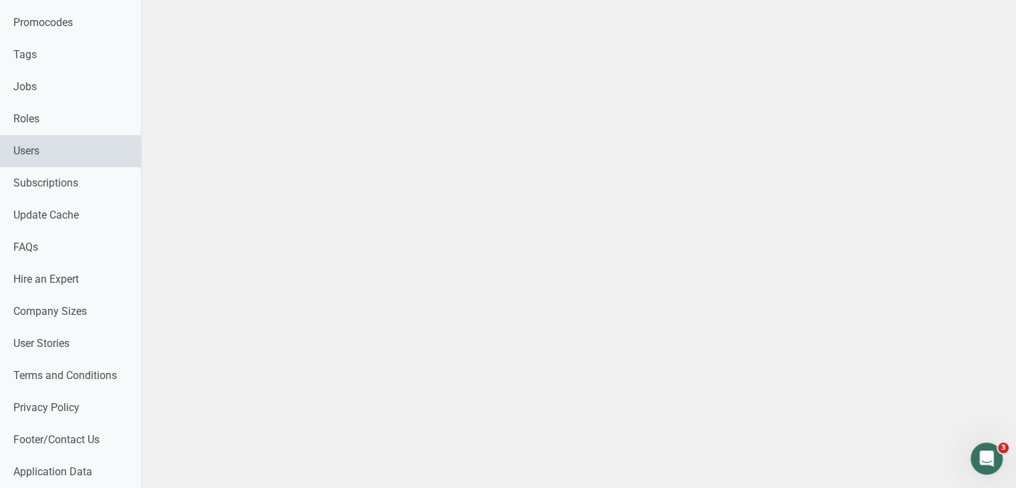
click at [51, 141] on link "Users" at bounding box center [70, 151] width 141 height 32
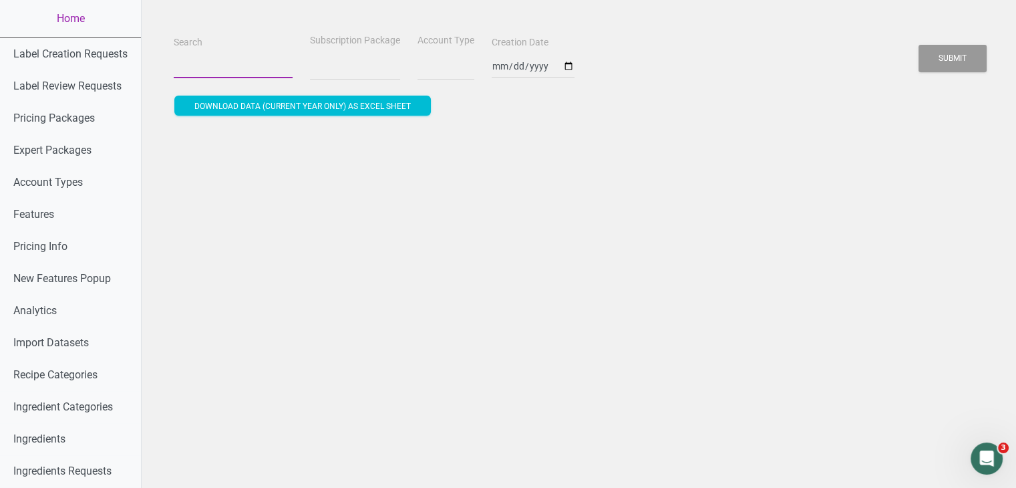
click at [248, 72] on input "Search" at bounding box center [233, 66] width 119 height 24
paste input "[EMAIL_ADDRESS][DOMAIN_NAME]"
type input "[EMAIL_ADDRESS][DOMAIN_NAME]"
select select
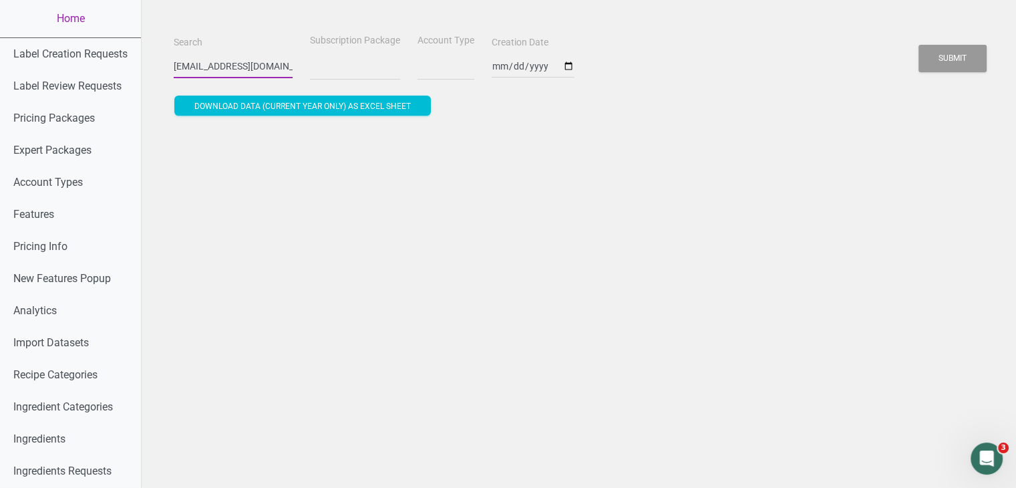
scroll to position [0, 21]
type input "[EMAIL_ADDRESS][DOMAIN_NAME]"
click at [919, 45] on button "Submit" at bounding box center [953, 58] width 68 height 27
select select
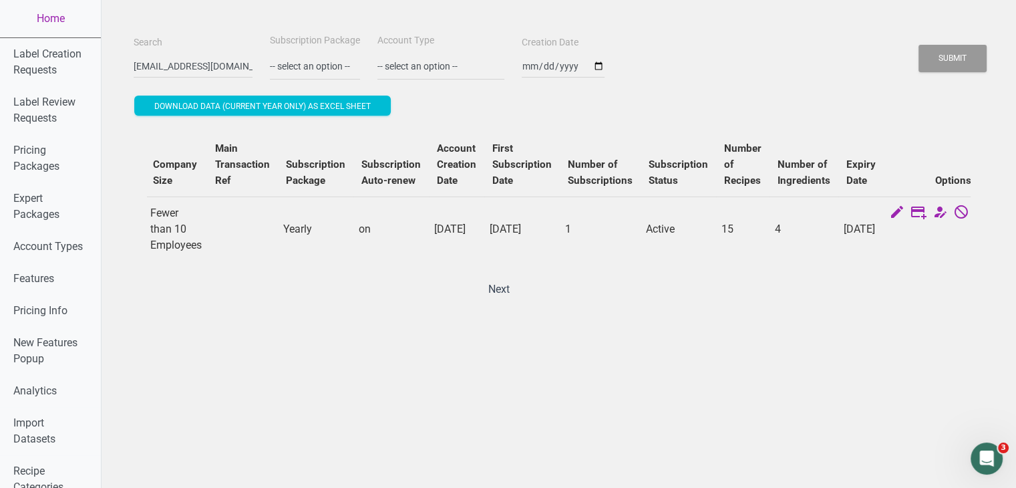
scroll to position [0, 494]
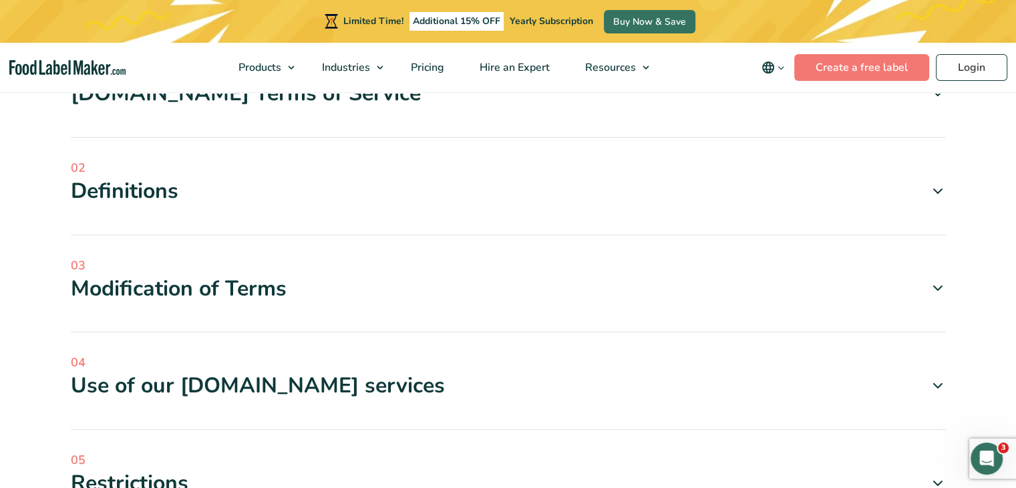
scroll to position [468, 0]
